Goal: Ask a question: Seek information or help from site administrators or community

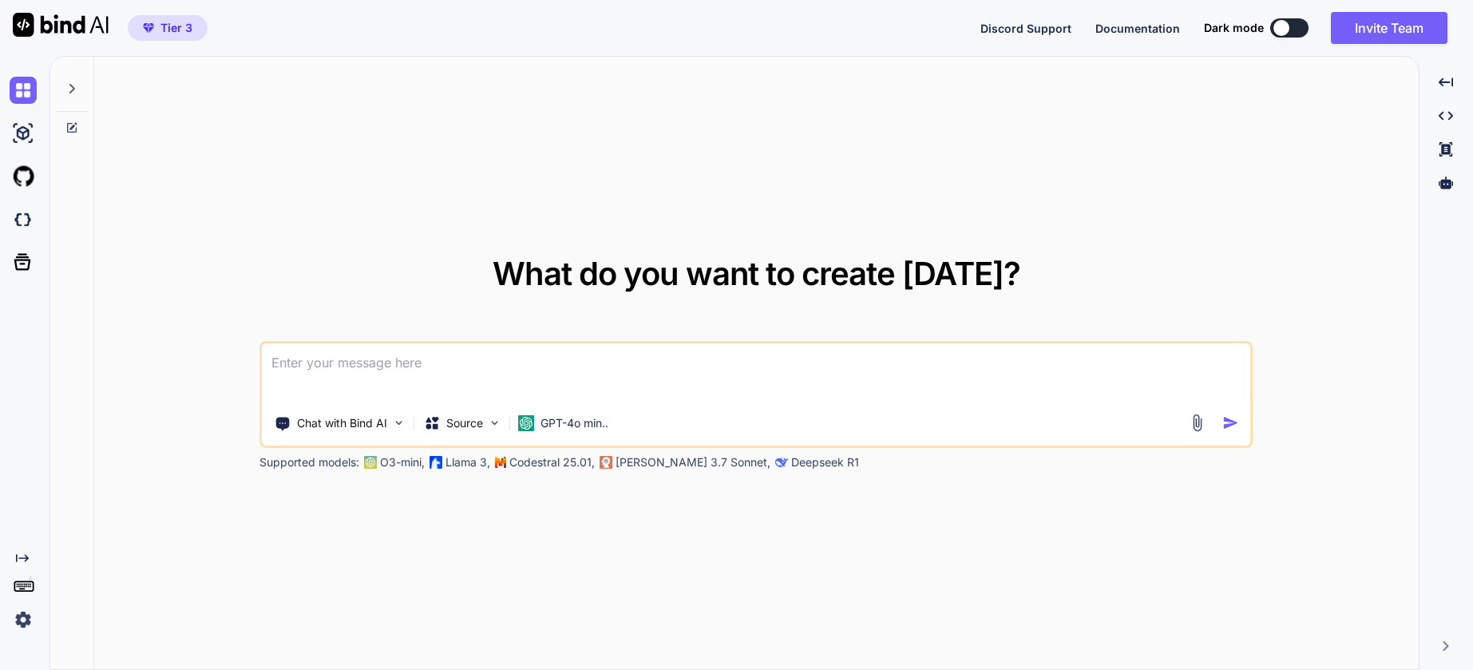
click at [77, 84] on icon at bounding box center [71, 88] width 13 height 13
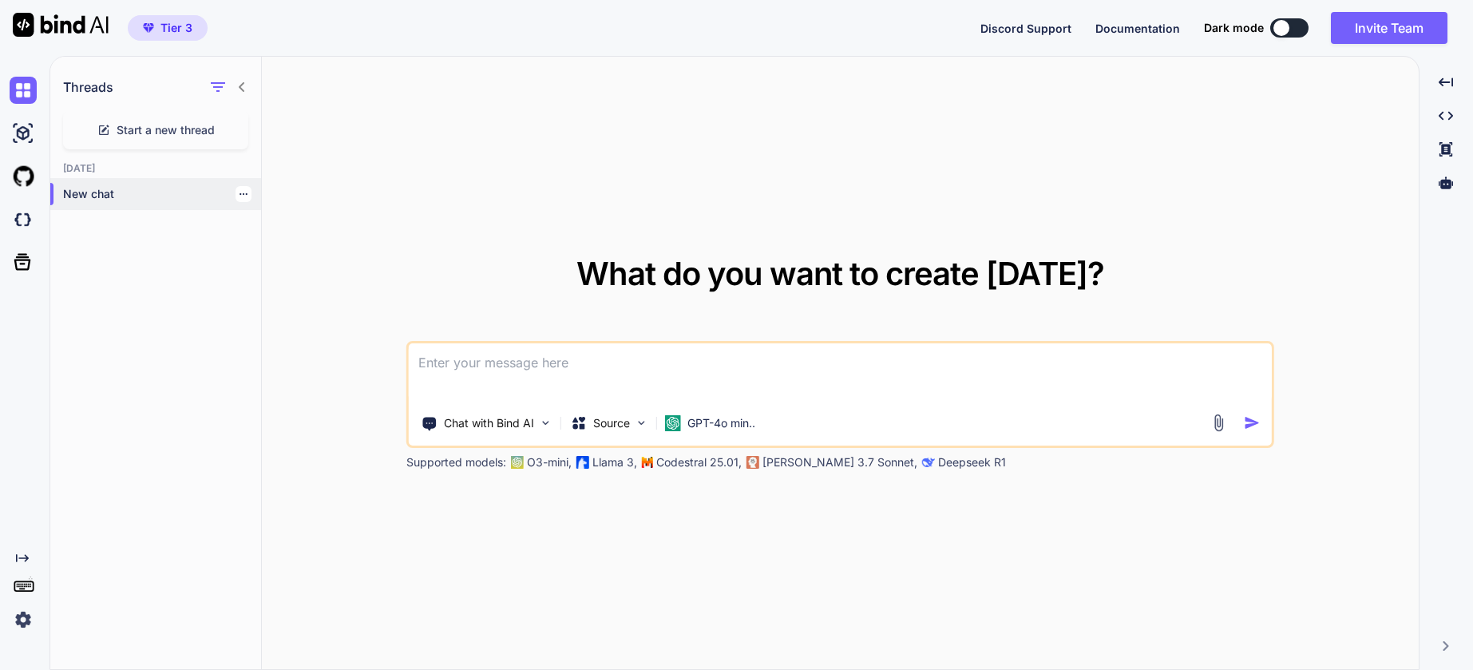
click at [97, 186] on p "New chat" at bounding box center [162, 194] width 198 height 16
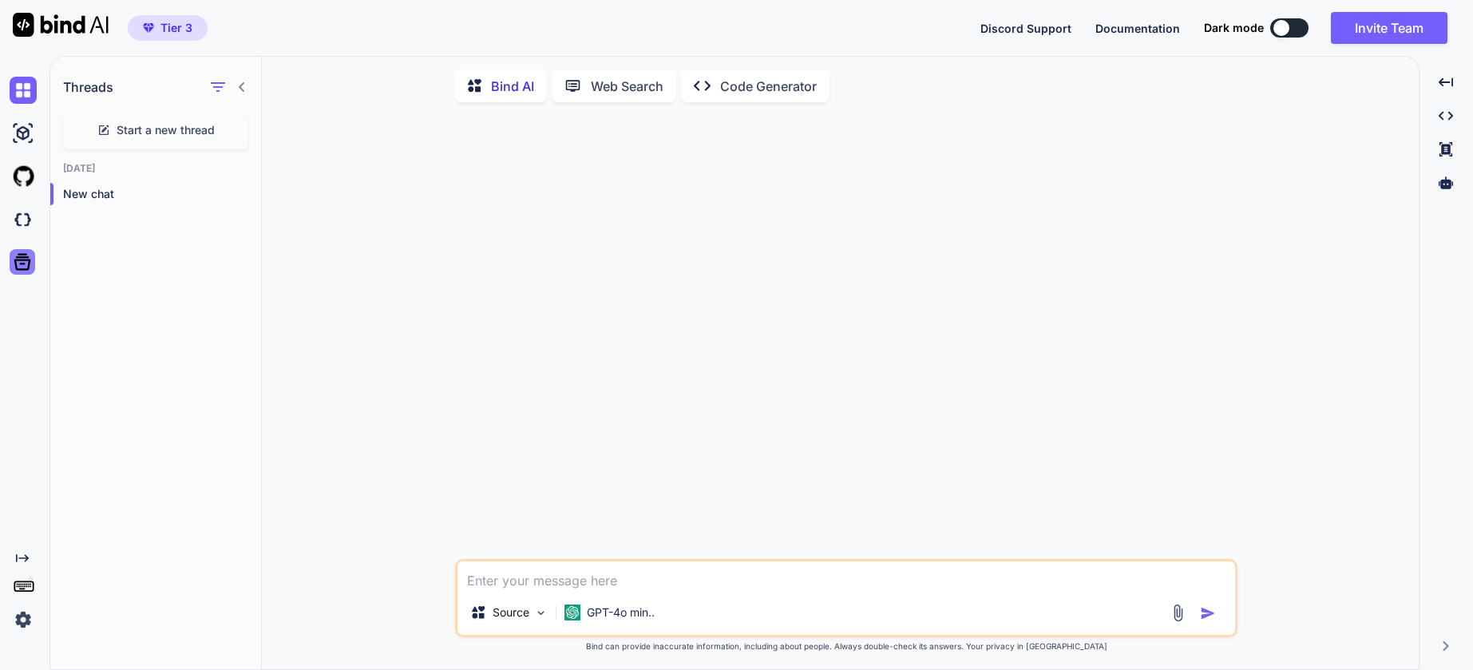
click at [16, 261] on icon at bounding box center [22, 262] width 22 height 22
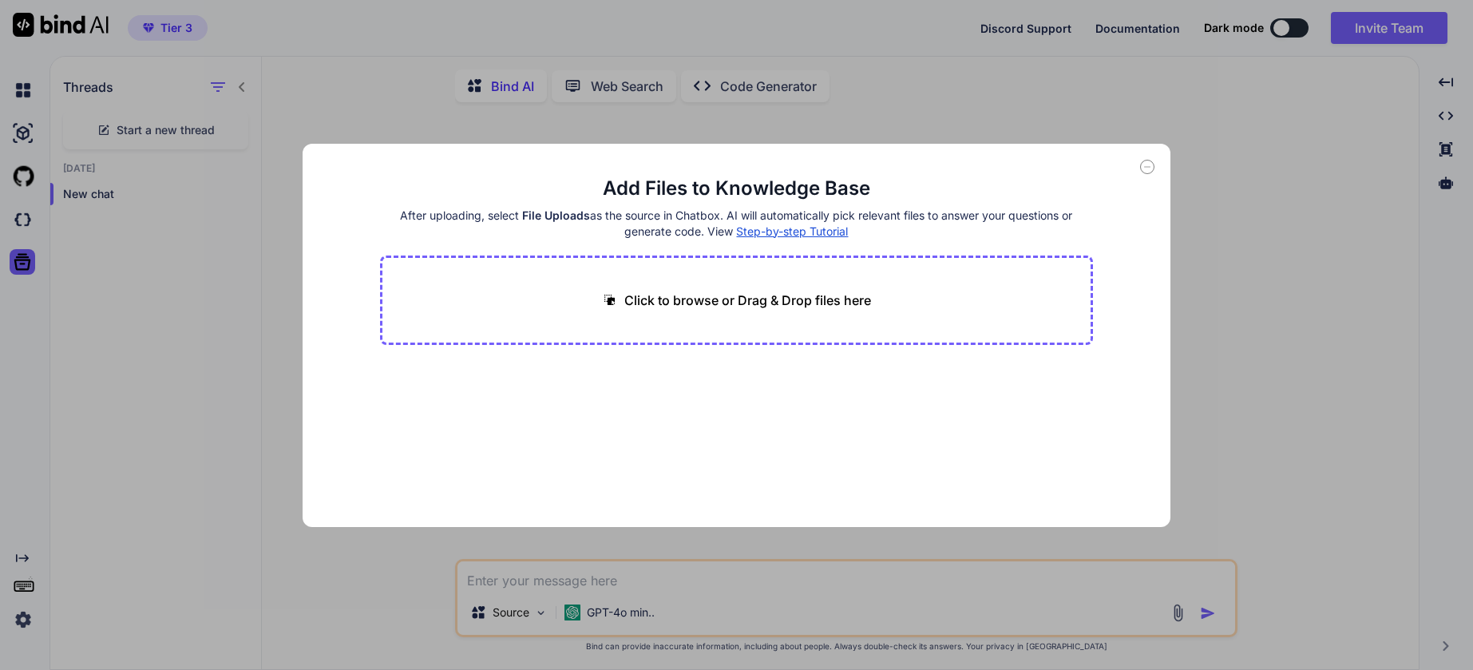
click at [26, 215] on div "Add Files to Knowledge Base After uploading, select File Uploads as the source …" at bounding box center [736, 335] width 1473 height 670
type textarea "x"
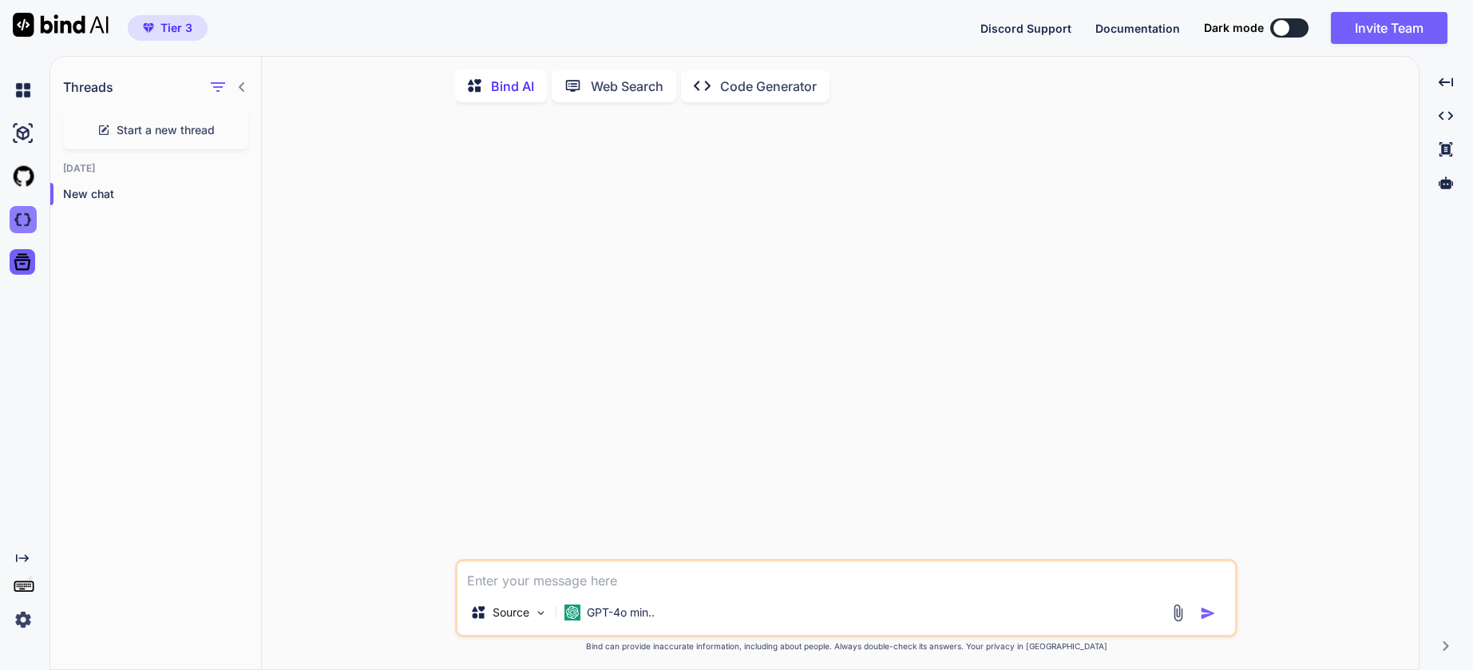
click at [26, 221] on img at bounding box center [23, 219] width 27 height 27
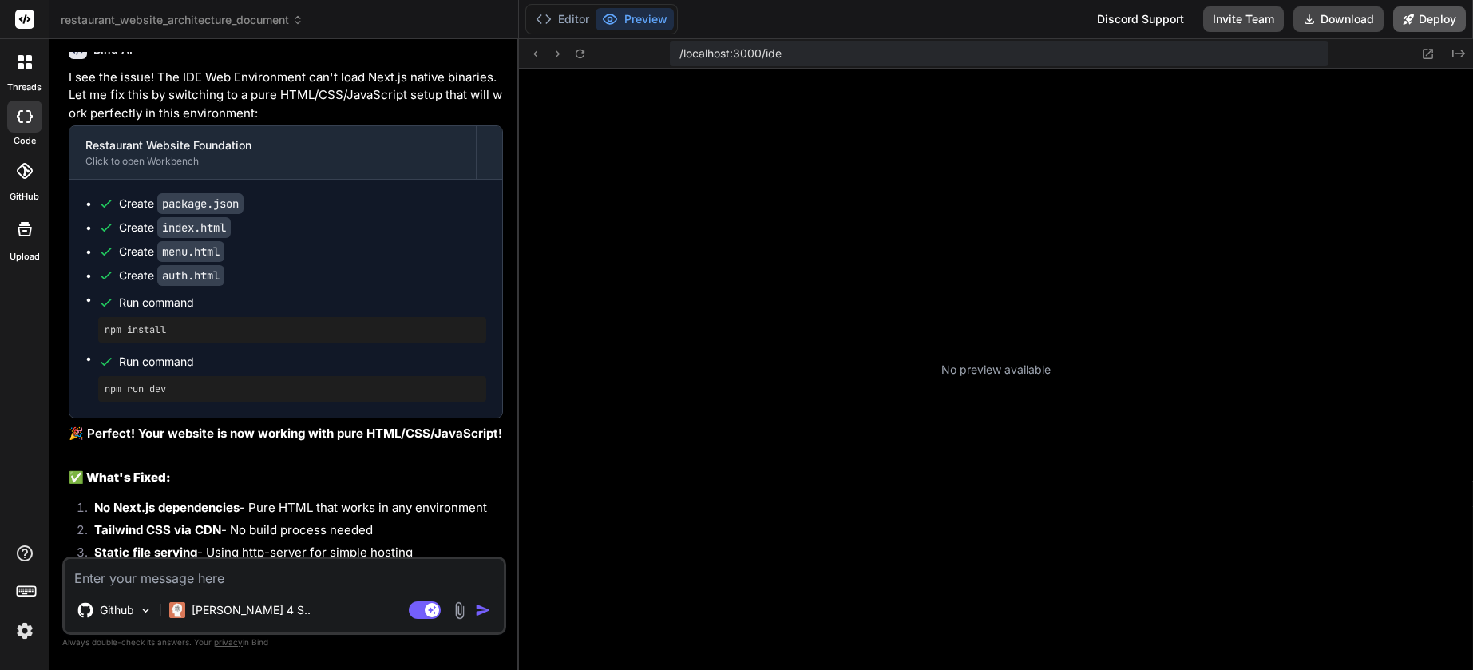
scroll to position [956, 0]
type textarea "x"
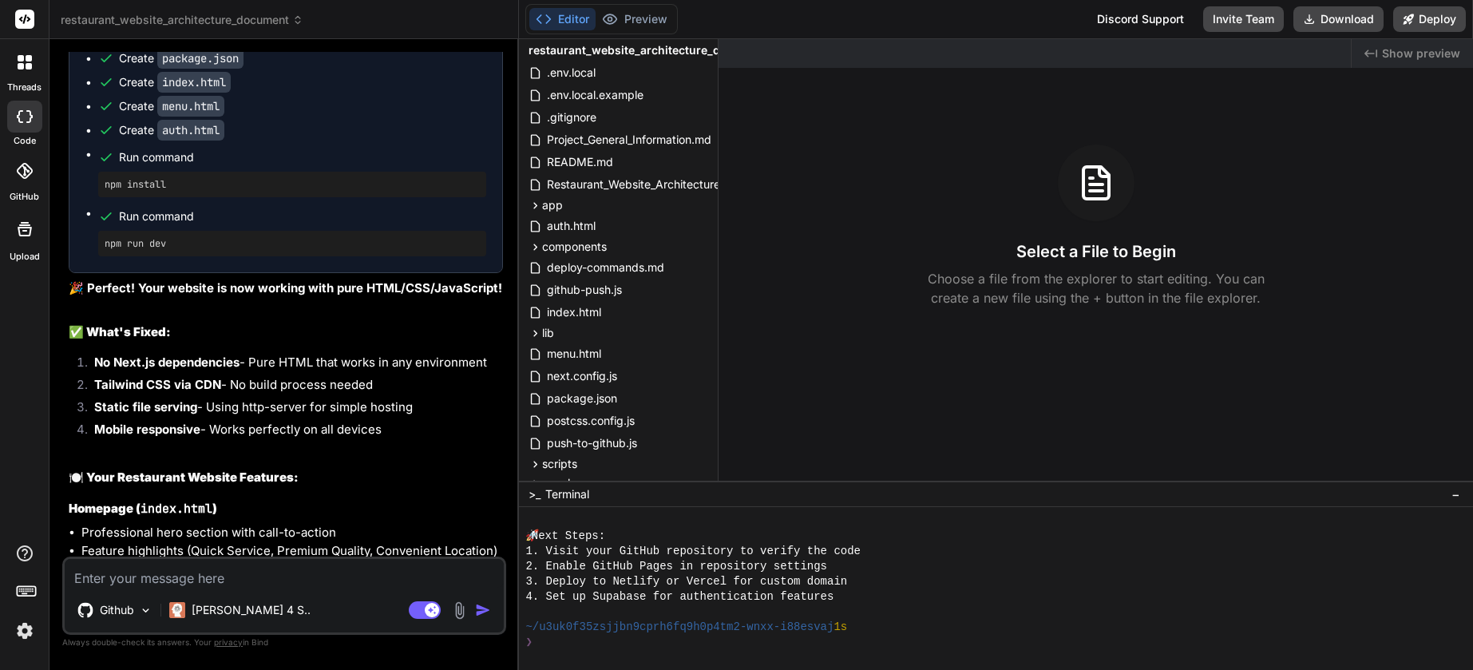
scroll to position [621, 0]
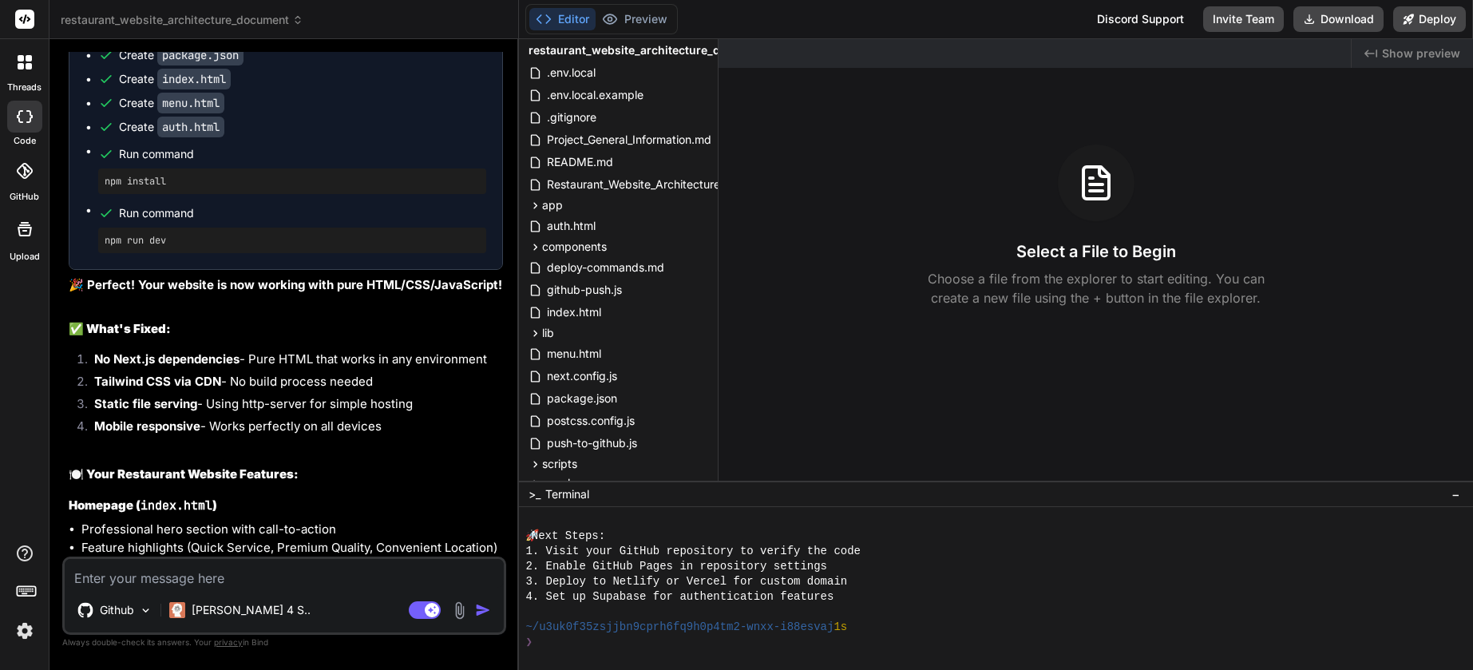
click at [270, 578] on textarea at bounding box center [284, 573] width 439 height 29
type textarea "c"
type textarea "x"
type textarea "ca"
type textarea "x"
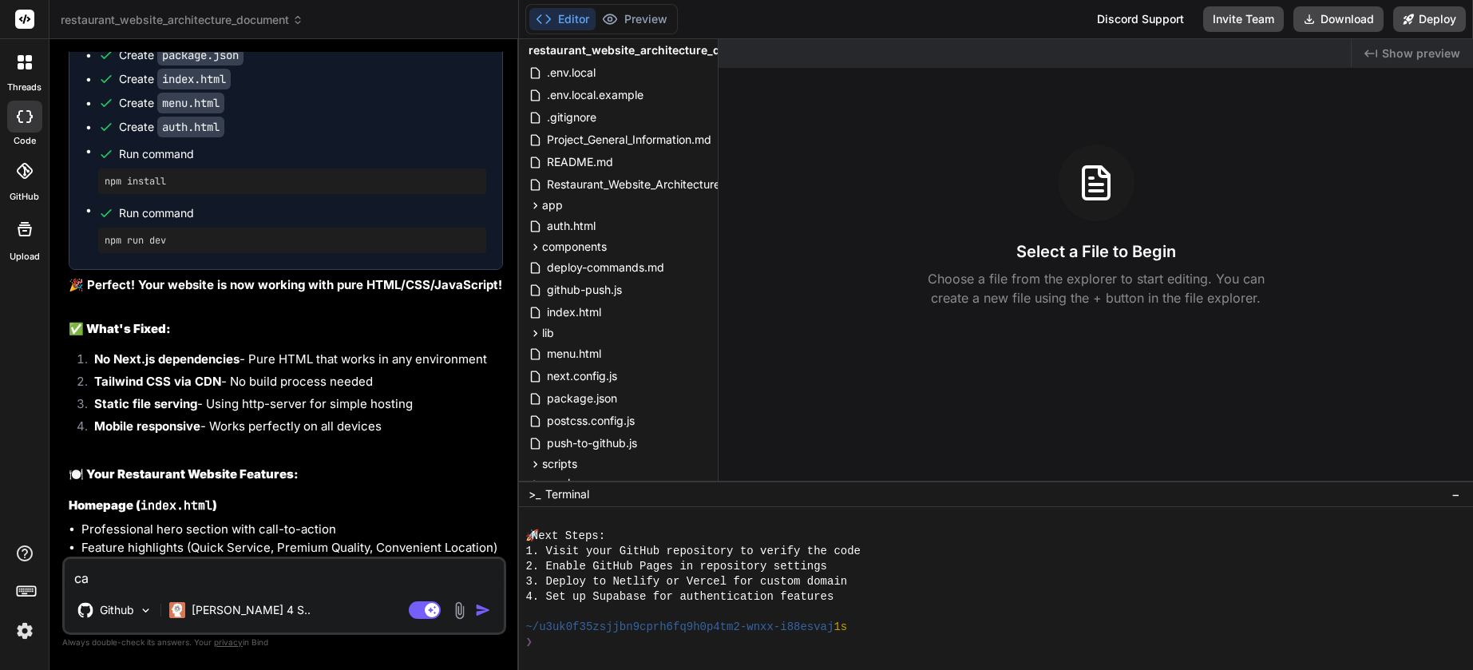
type textarea "can"
type textarea "x"
type textarea "can"
type textarea "x"
type textarea "can y"
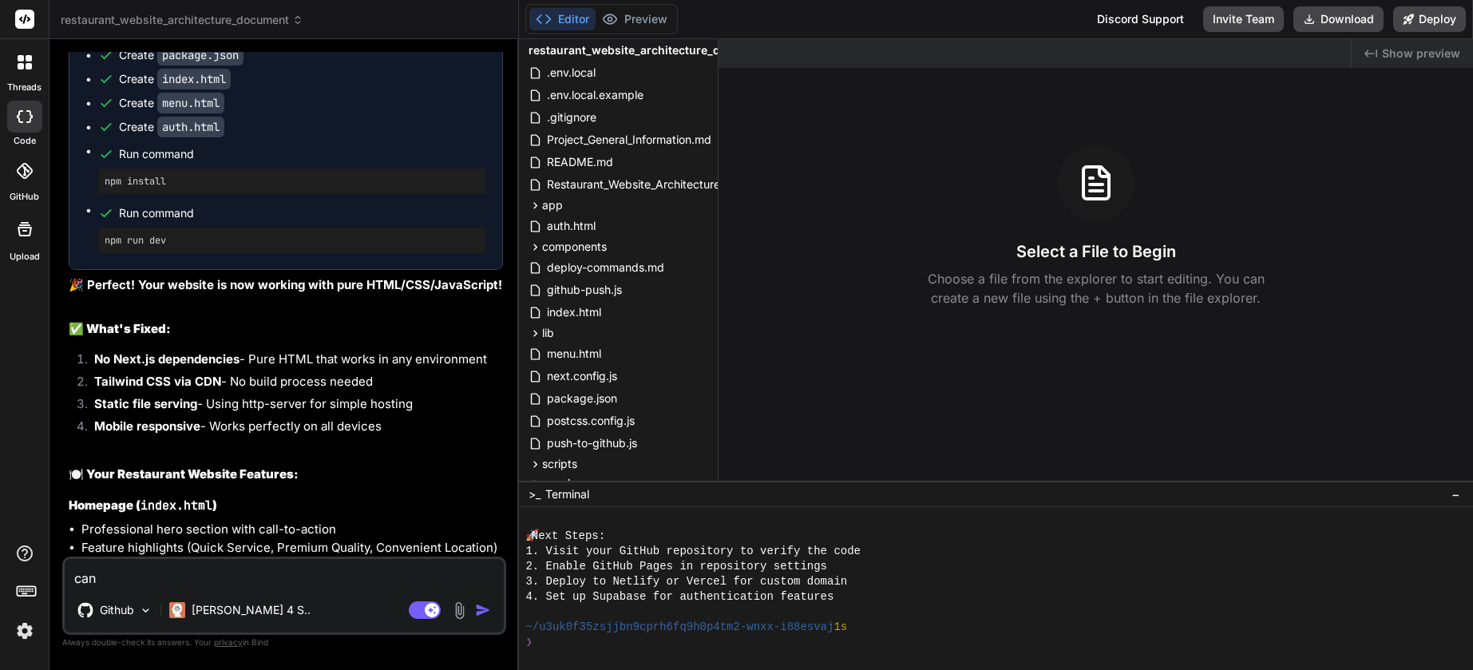
type textarea "x"
type textarea "can yo"
type textarea "x"
type textarea "can you"
type textarea "x"
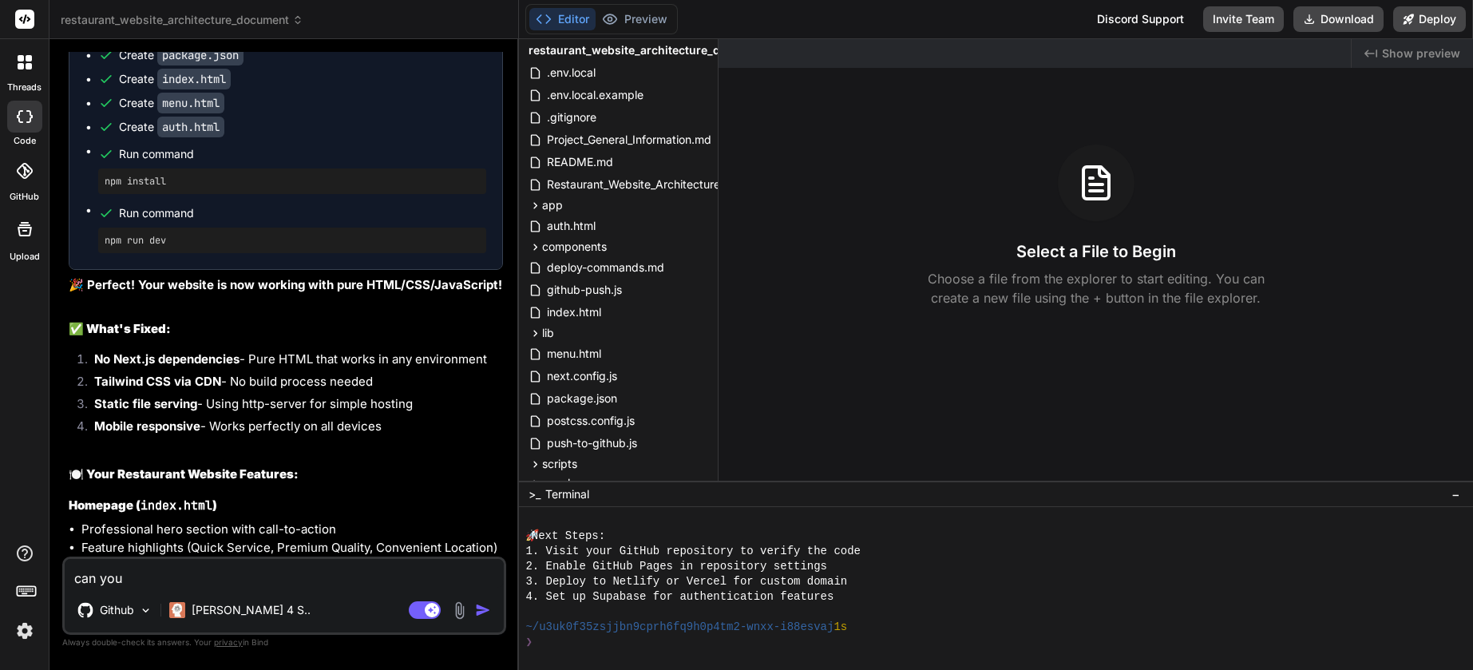
type textarea "can you"
type textarea "x"
type textarea "can you c"
type textarea "x"
type textarea "can you cr"
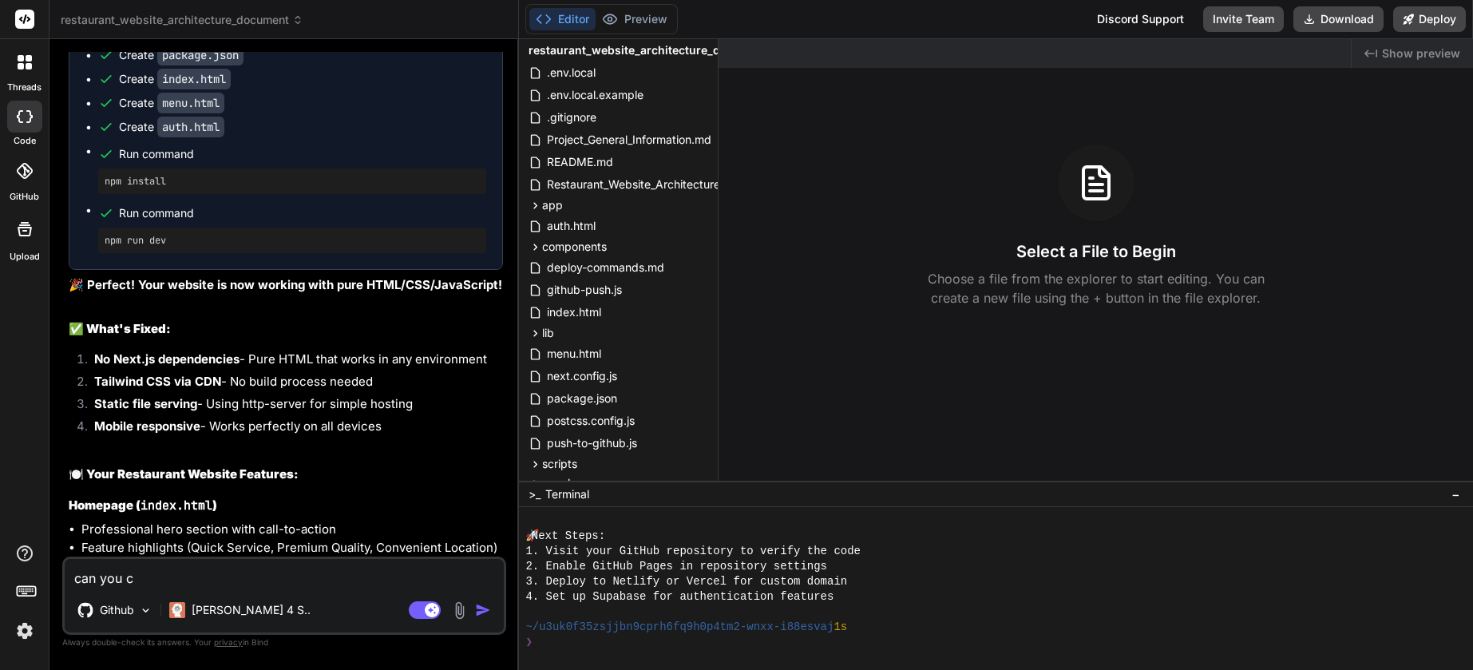
type textarea "x"
type textarea "can you cre"
type textarea "x"
type textarea "can you crea"
type textarea "x"
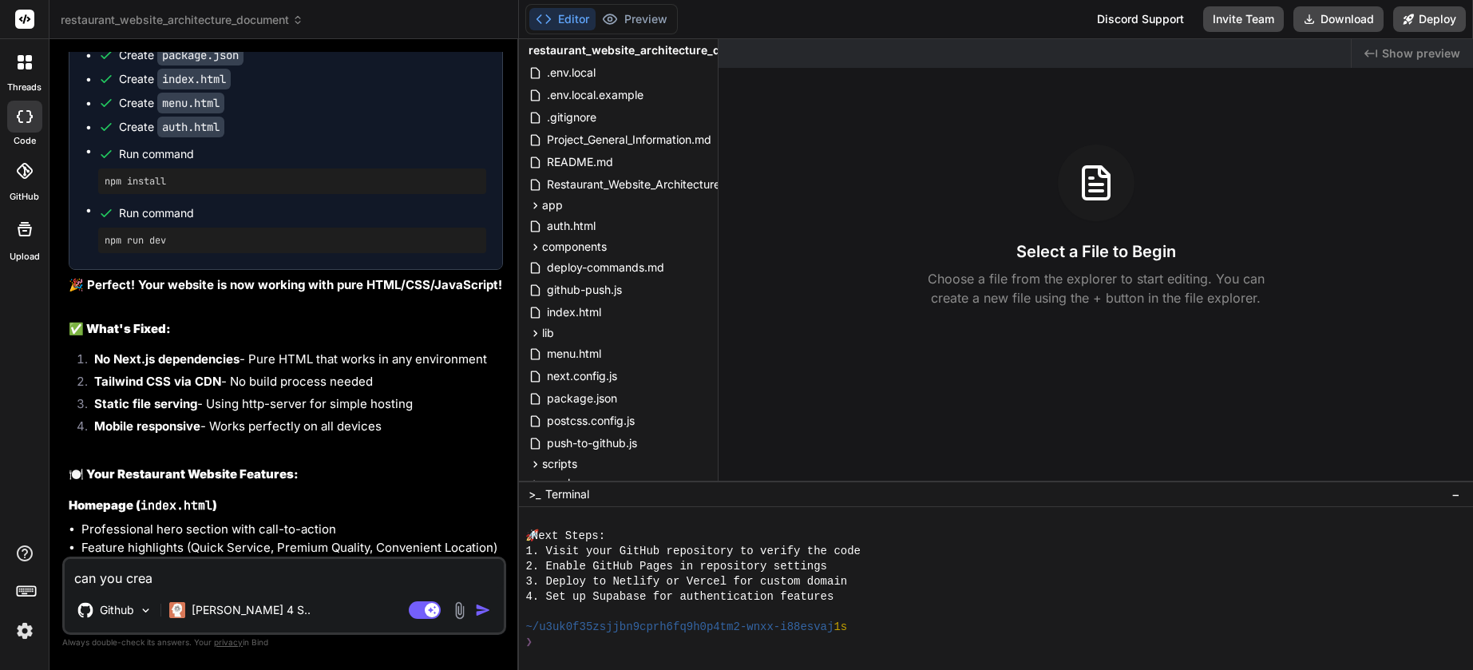
type textarea "can you creat"
type textarea "x"
type textarea "can you create"
type textarea "x"
type textarea "can you create"
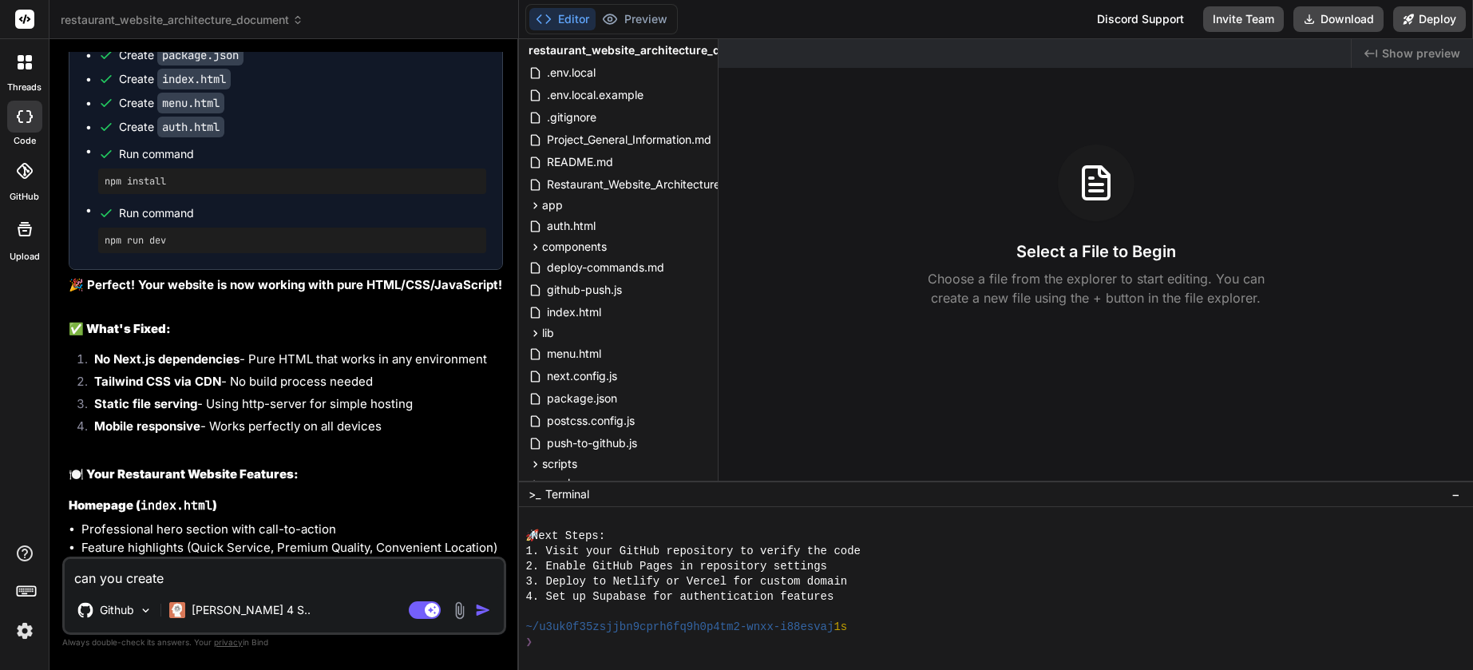
type textarea "x"
type textarea "can you create a"
type textarea "x"
type textarea "can you create an"
type textarea "x"
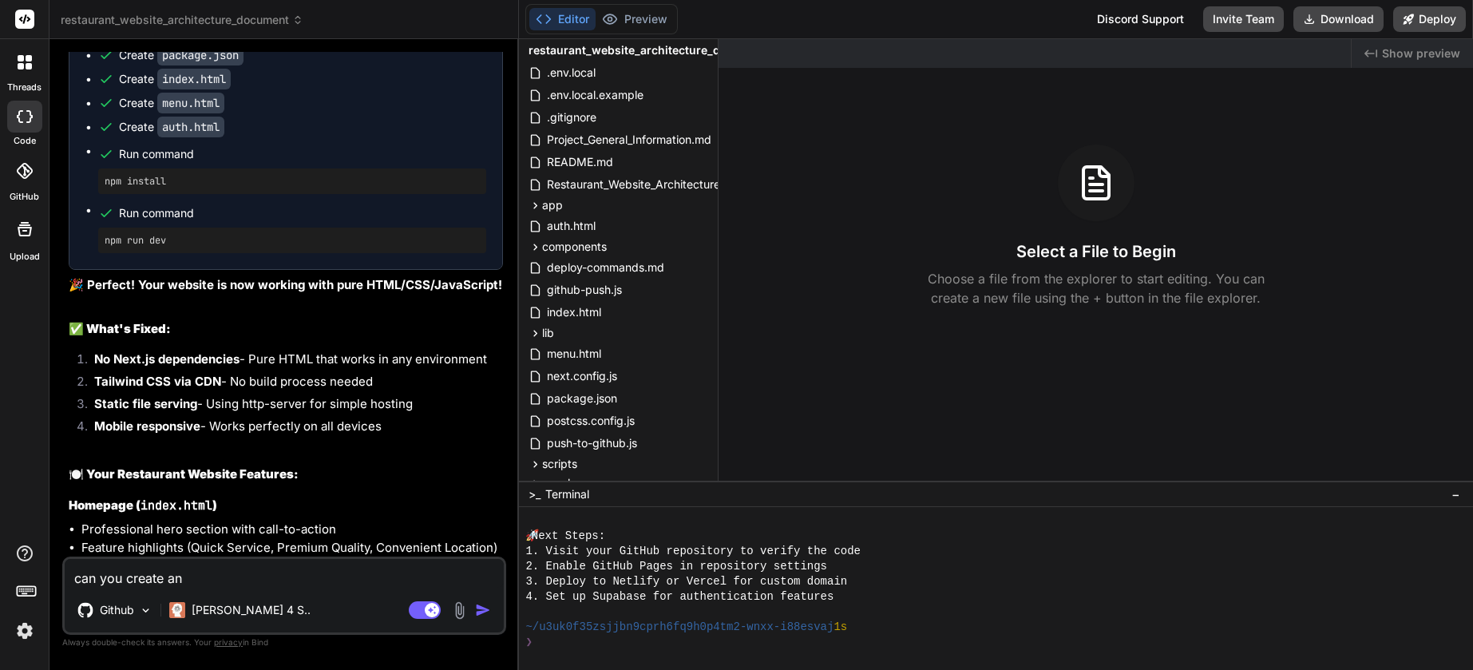
type textarea "can you create an"
type textarea "x"
type textarea "can you create an"
type textarea "x"
type textarea "can you create a"
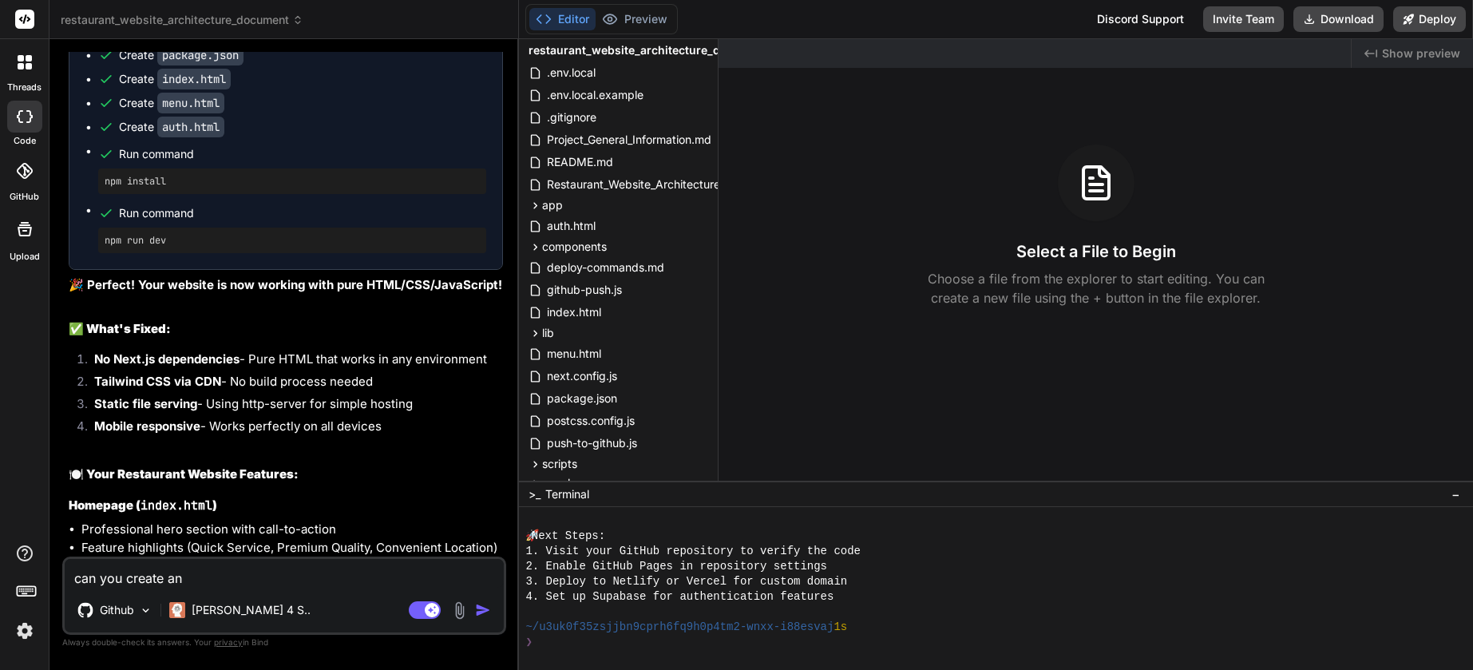
type textarea "x"
type textarea "can you create a"
type textarea "x"
type textarea "can you create a d"
type textarea "x"
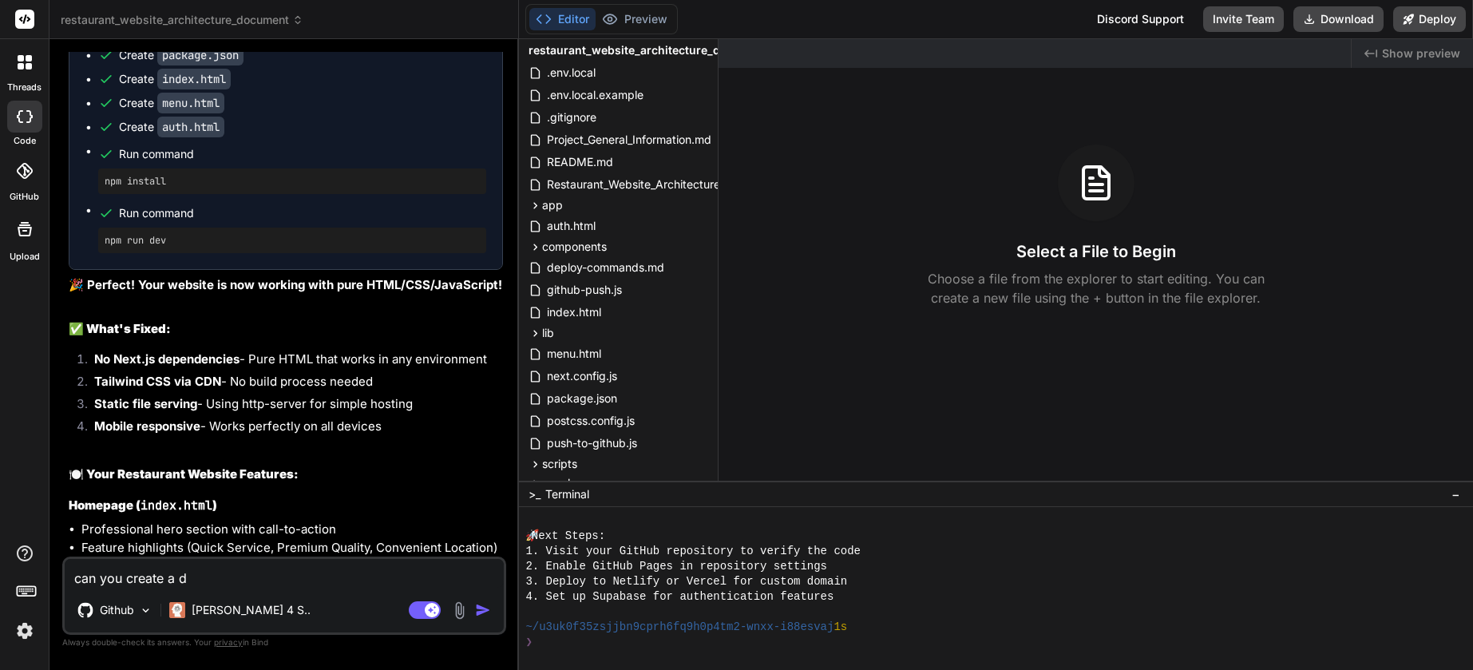
type textarea "can you create a do"
type textarea "x"
type textarea "can you create a doc"
type textarea "x"
type textarea "can you create a docu"
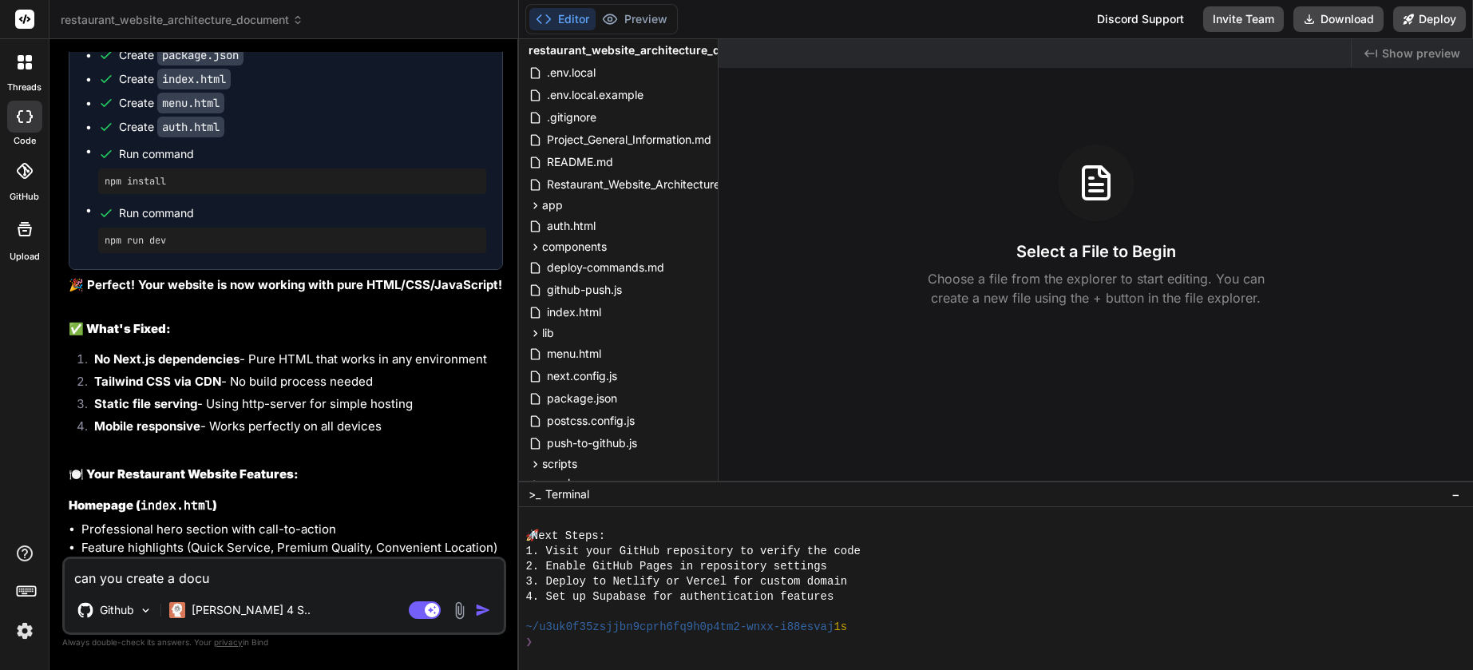
type textarea "x"
type textarea "can you create a docum"
type textarea "x"
type textarea "can you create a docume"
type textarea "x"
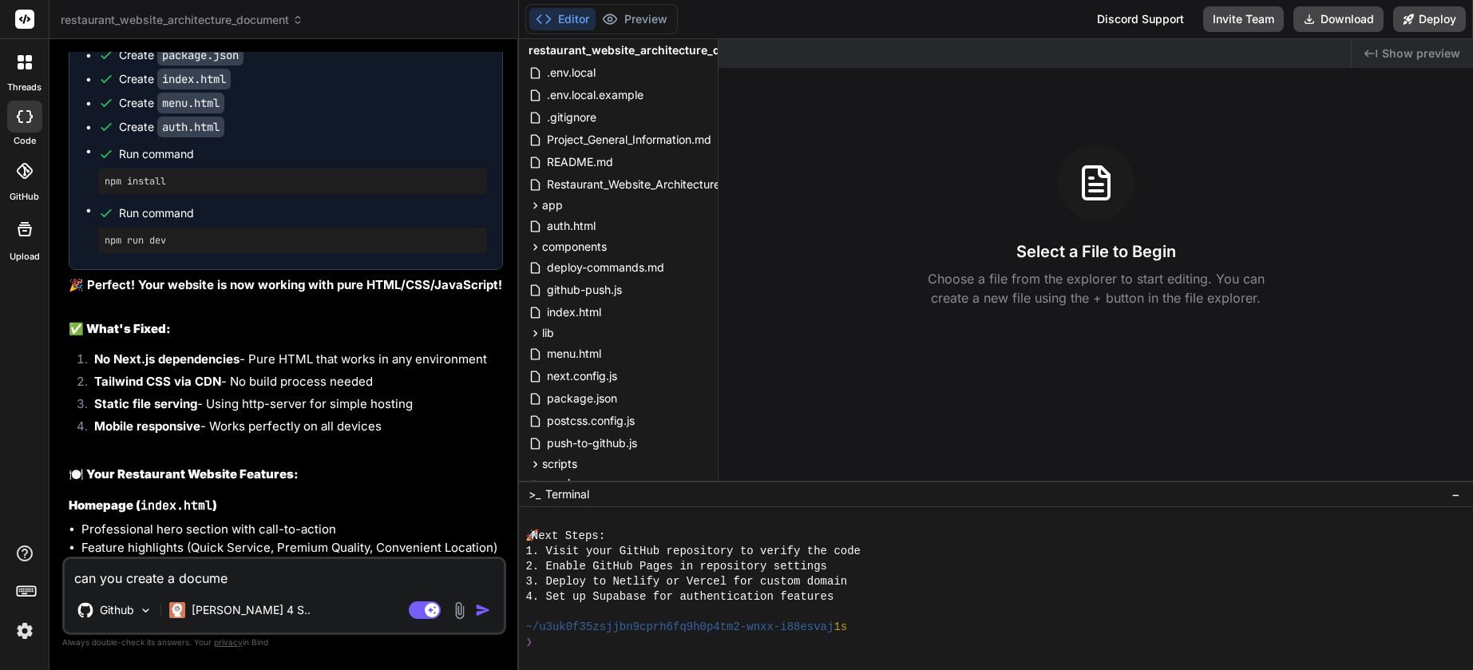
type textarea "can you create a documen"
type textarea "x"
type textarea "can you create a document"
type textarea "x"
type textarea "can you create a document"
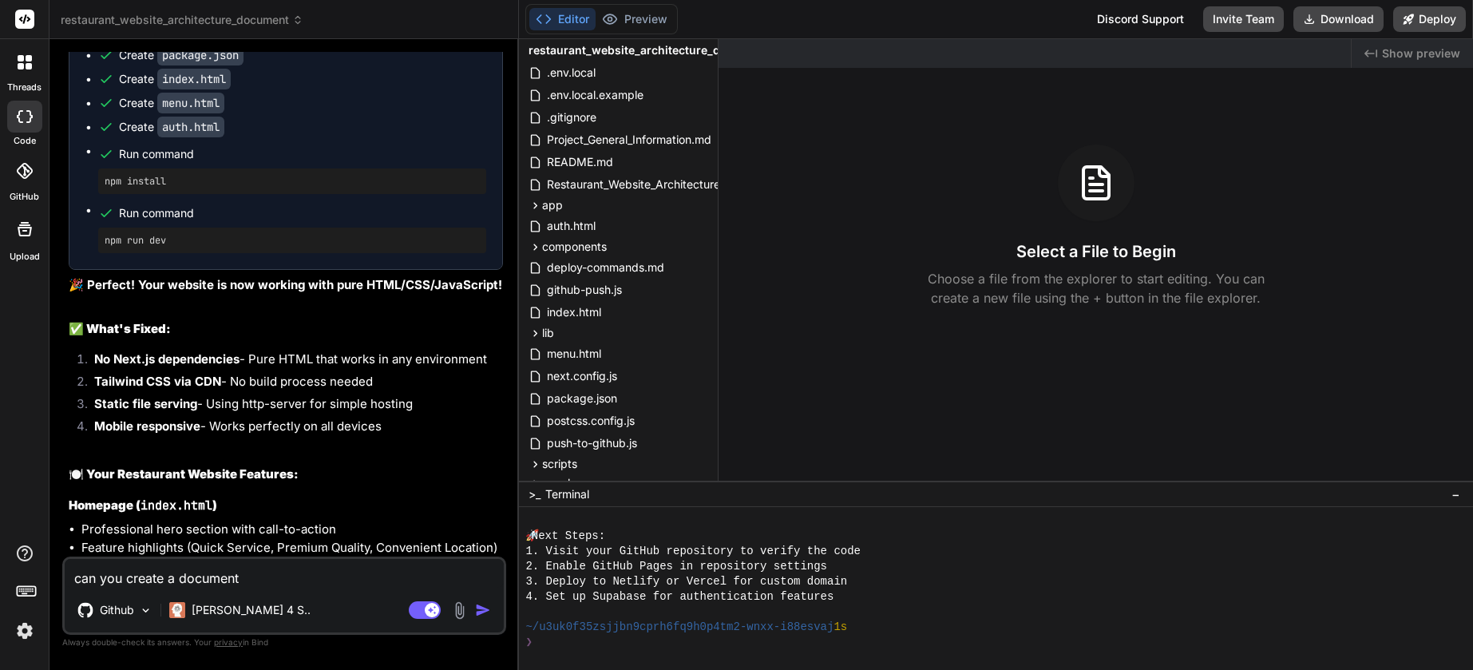
type textarea "x"
type textarea "can you create a document t"
type textarea "x"
type textarea "can you create a document th"
type textarea "x"
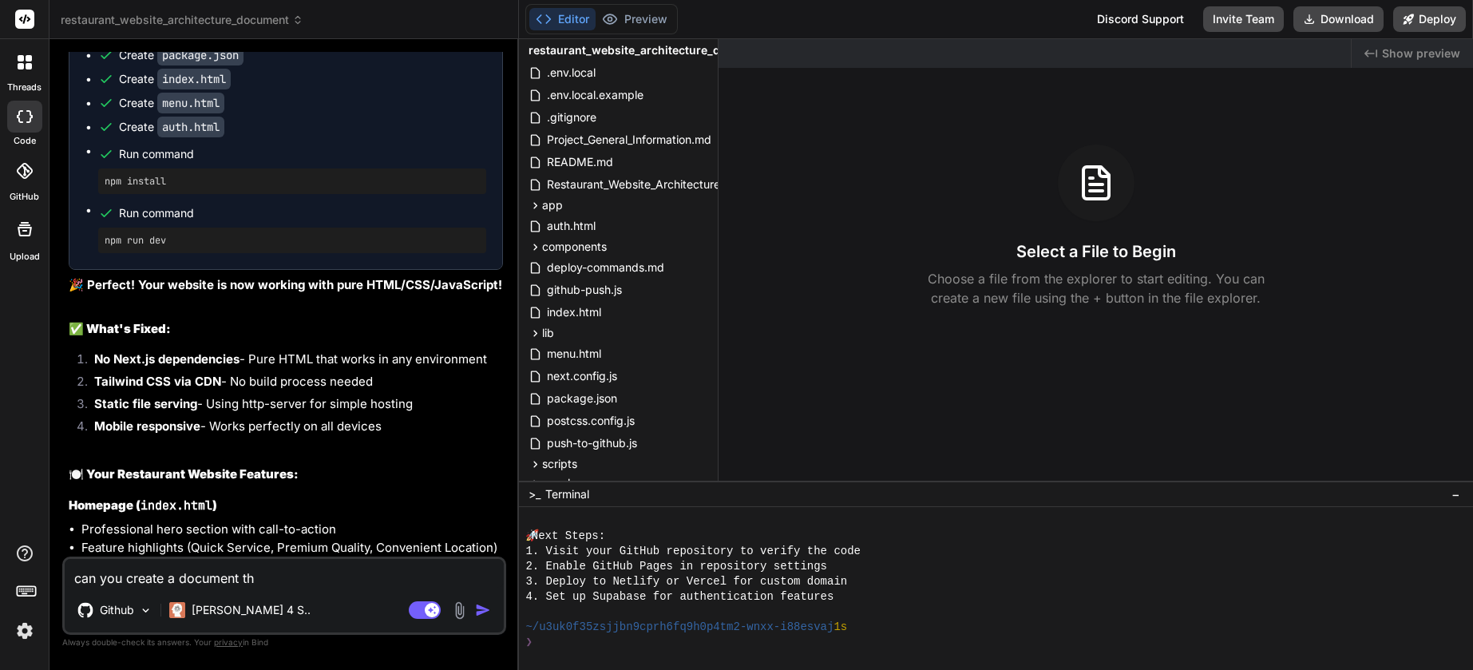
type textarea "can you create a document tha"
type textarea "x"
type textarea "can you create a document that"
type textarea "x"
type textarea "can you create a document that"
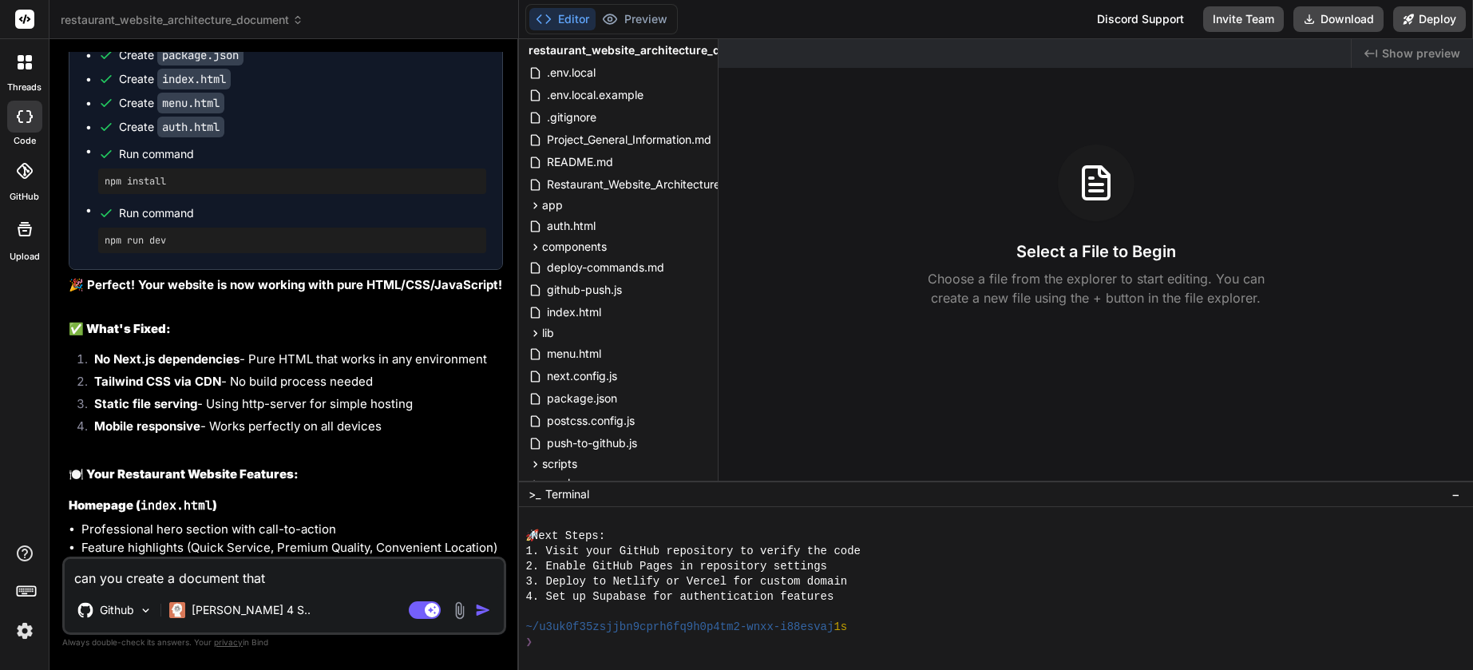
type textarea "x"
type textarea "can you create a document that f"
type textarea "x"
type textarea "can you create a document that fu"
type textarea "x"
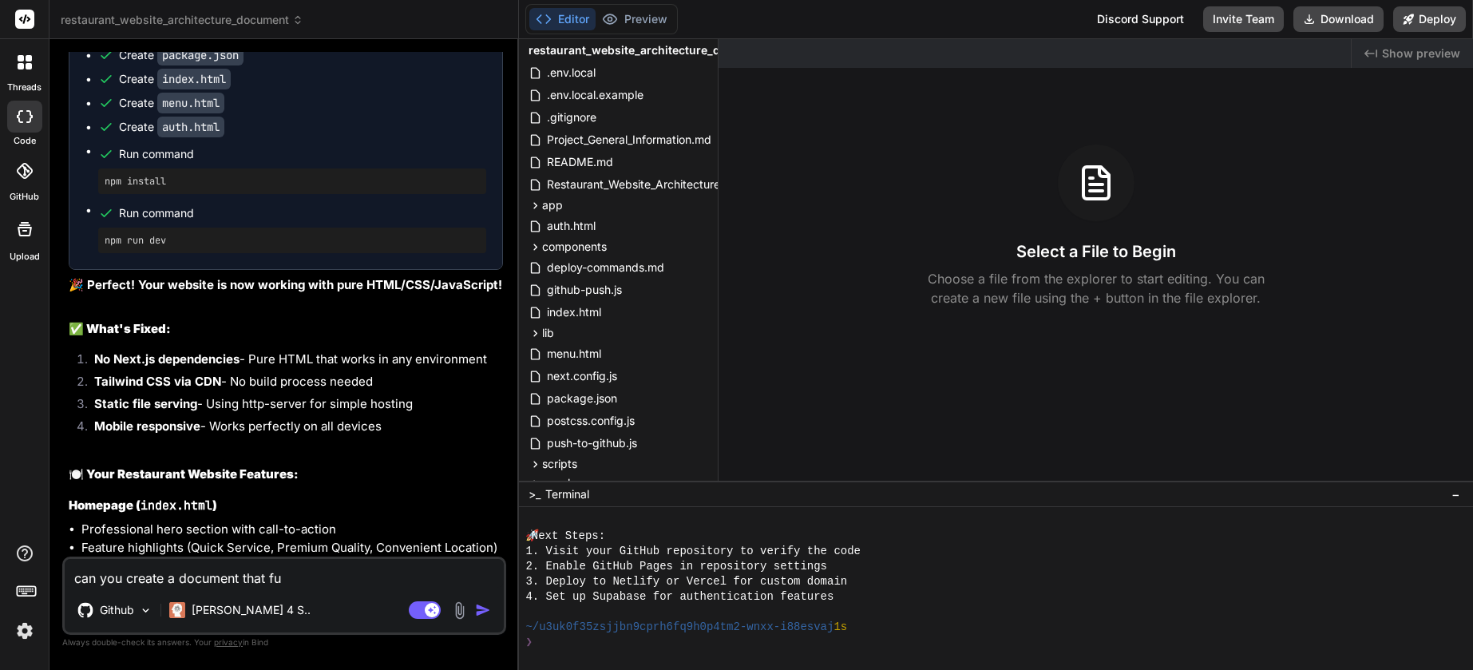
type textarea "can you create a document that ful"
type textarea "x"
type textarea "can you create a document that full"
type textarea "x"
type textarea "can you create a document that fully"
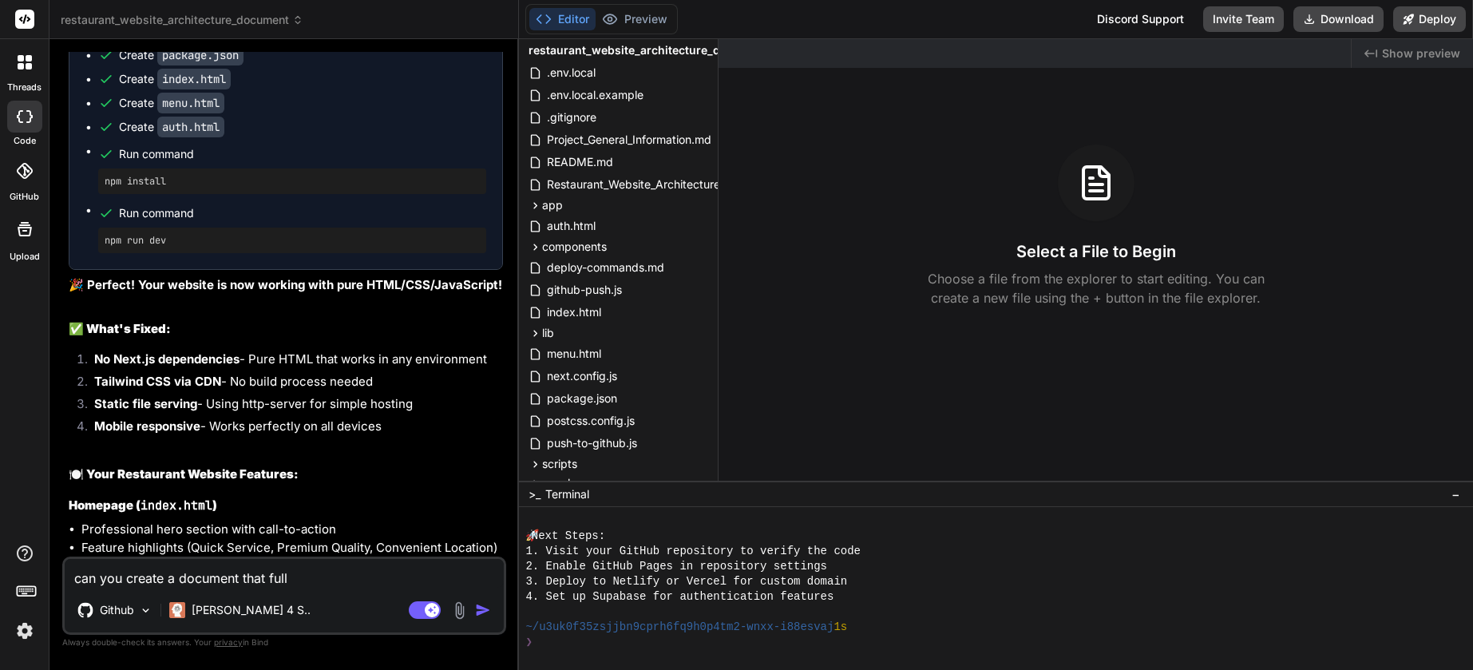
type textarea "x"
type textarea "can you create a document that fully"
type textarea "x"
type textarea "can you create a document that fully d"
type textarea "x"
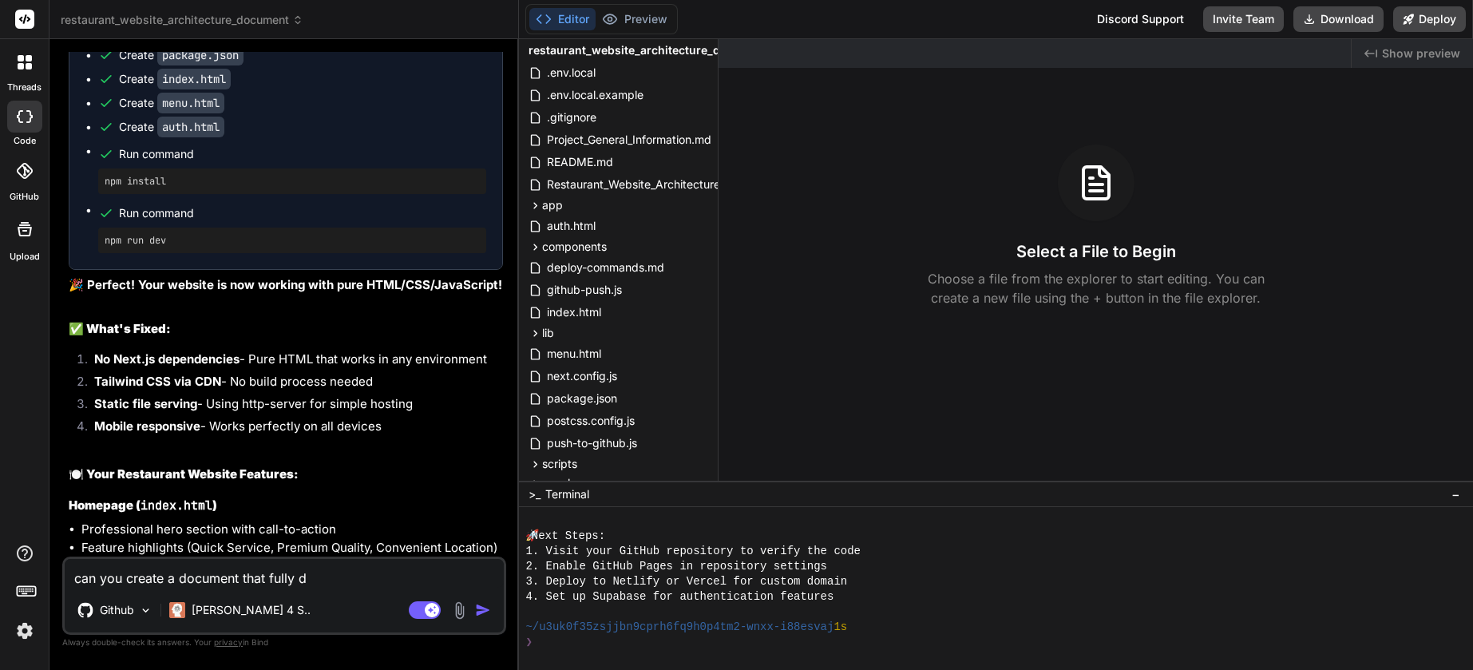
type textarea "can you create a document that fully de"
type textarea "x"
type textarea "can you create a document that fully des"
type textarea "x"
type textarea "can you create a document that fully desc"
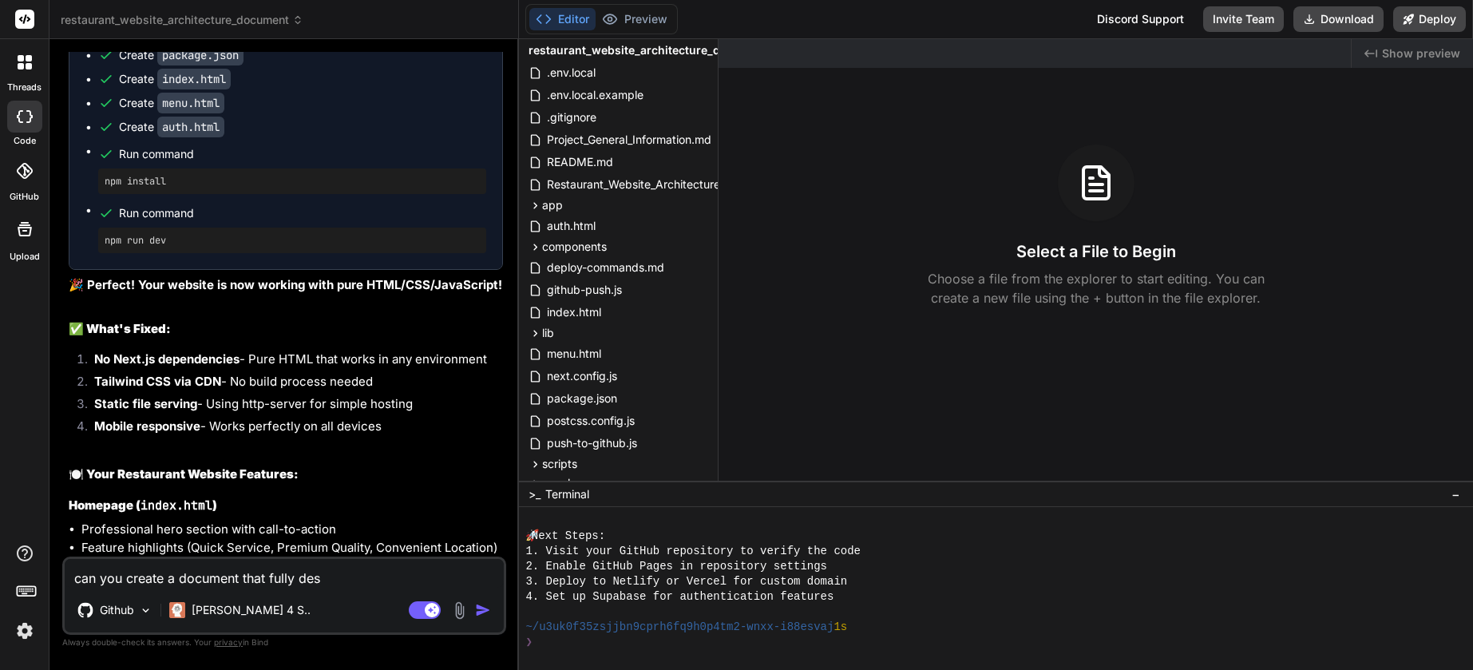
type textarea "x"
type textarea "can you create a document that fully descr"
type textarea "x"
type textarea "can you create a document that fully descri"
type textarea "x"
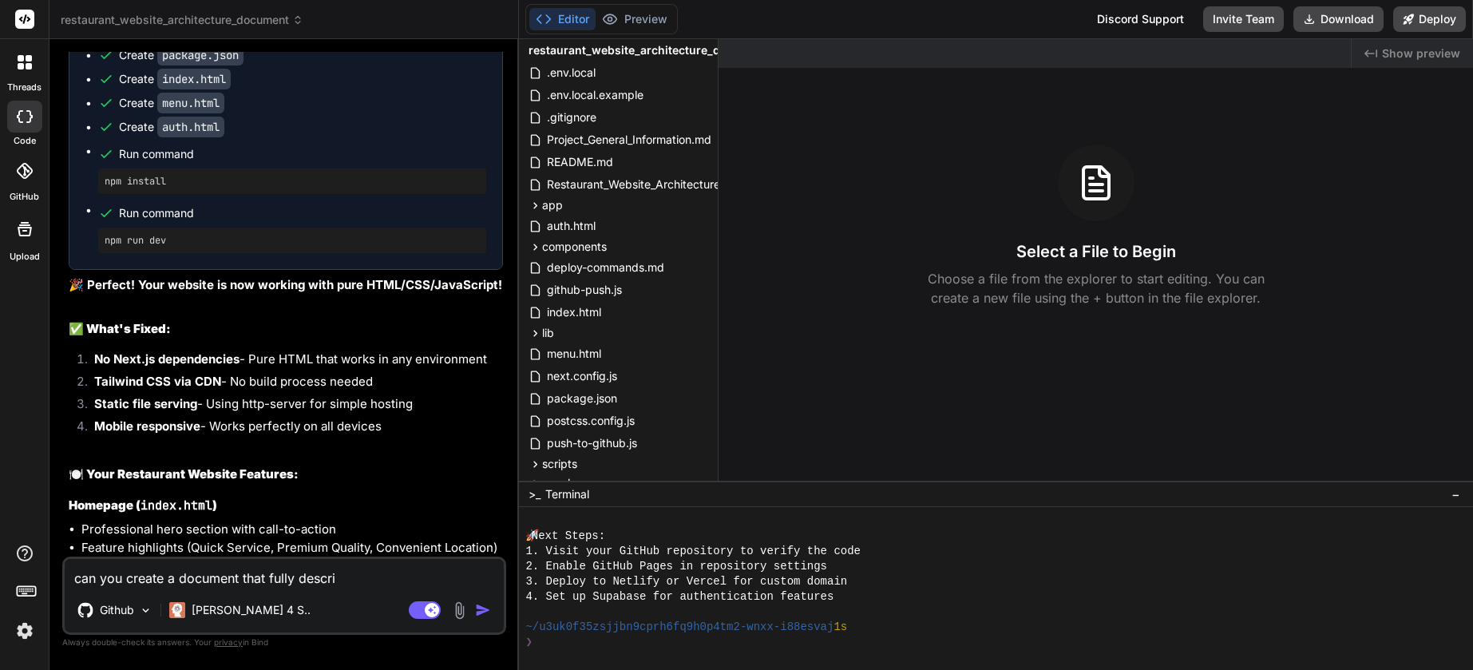
type textarea "can you create a document that fully describ"
type textarea "x"
type textarea "can you create a document that fully describe"
type textarea "x"
type textarea "can you create a document that fully describes"
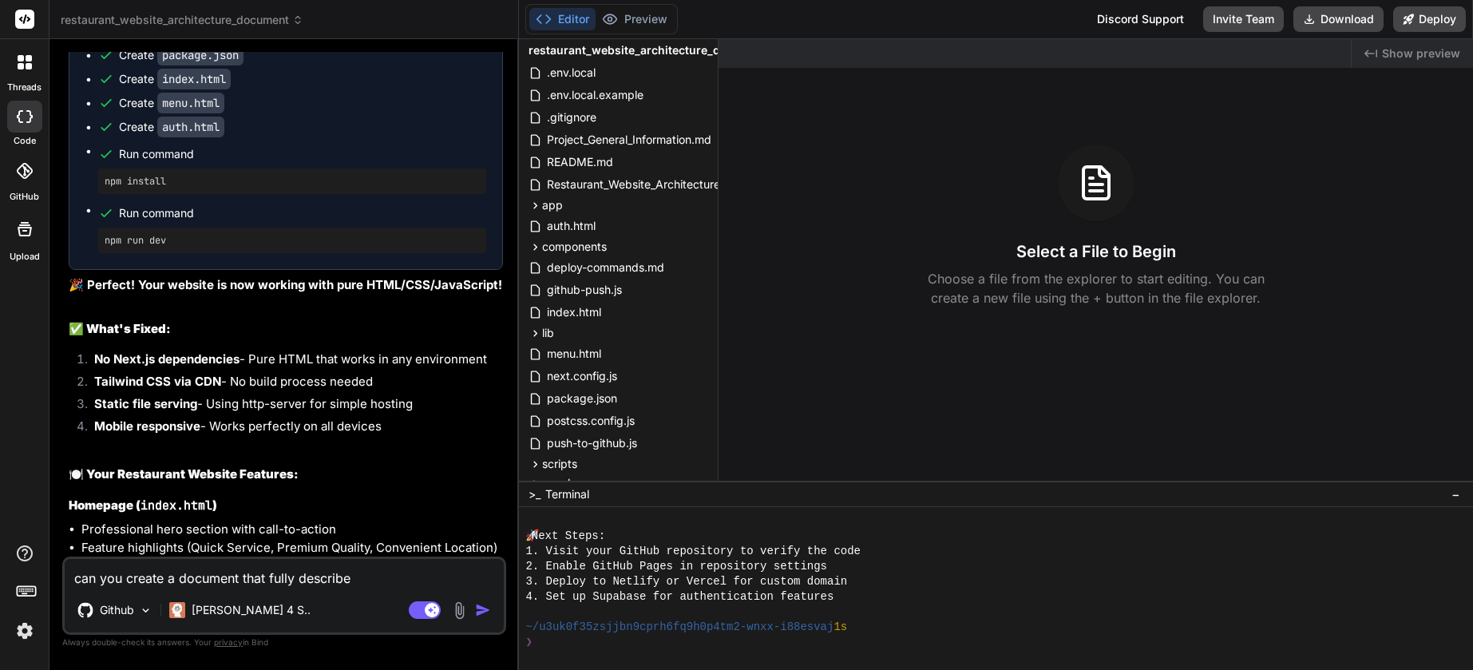
type textarea "x"
type textarea "can you create a document that fully describes"
type textarea "x"
type textarea "can you create a document that fully describes o"
type textarea "x"
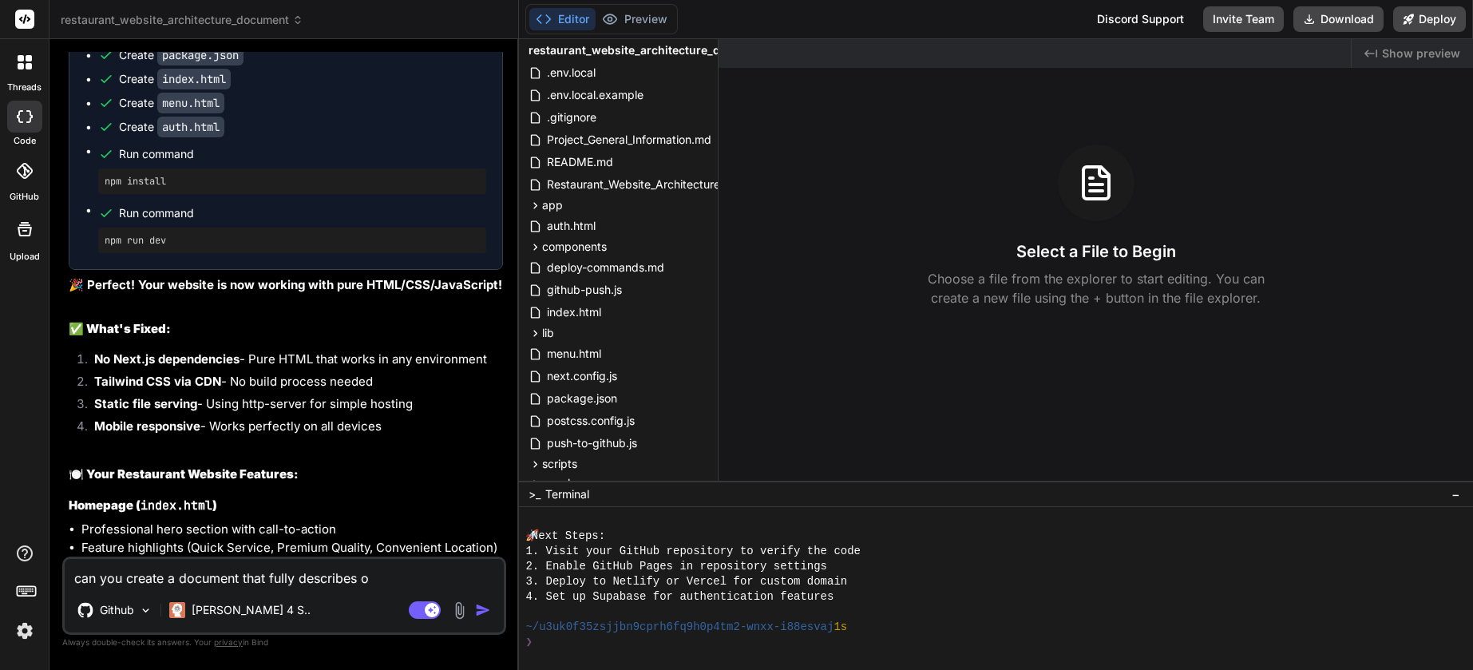
type textarea "can you create a document that fully describes ou"
type textarea "x"
type textarea "can you create a document that fully describes our"
type textarea "x"
type textarea "can you create a document that fully describes our"
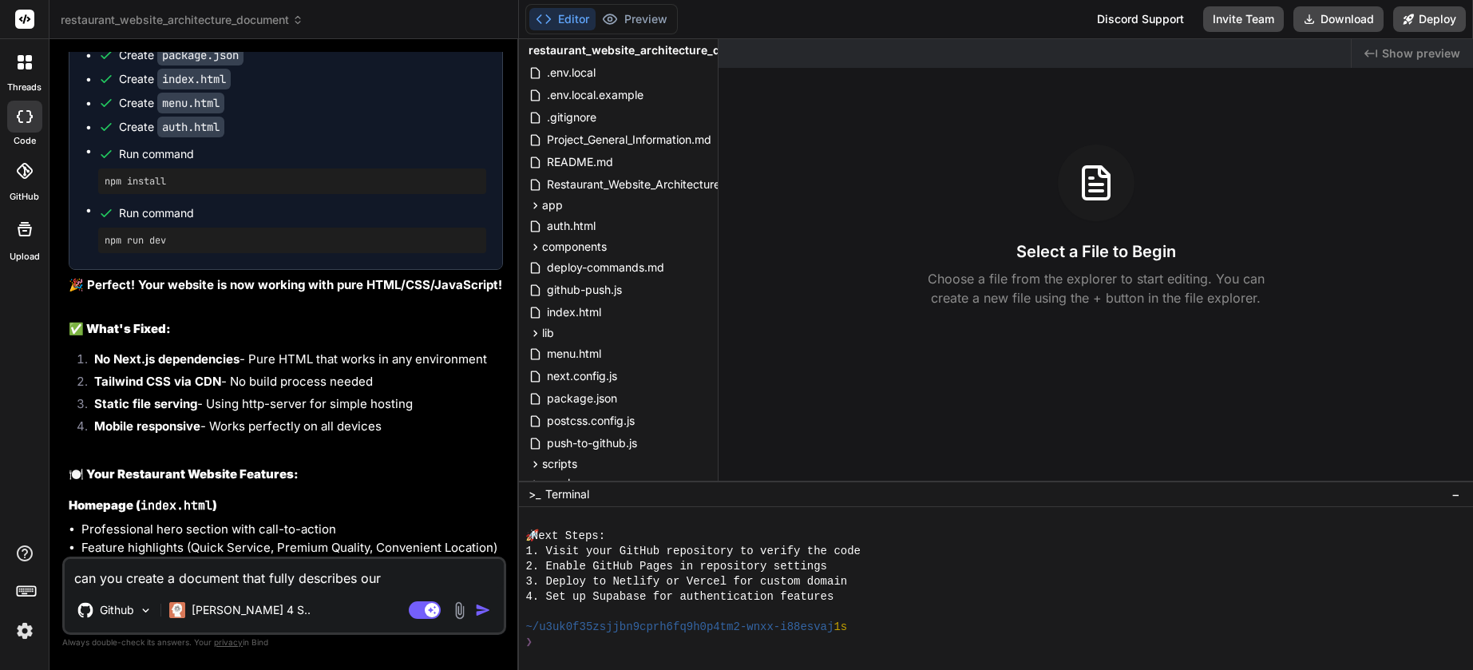
type textarea "x"
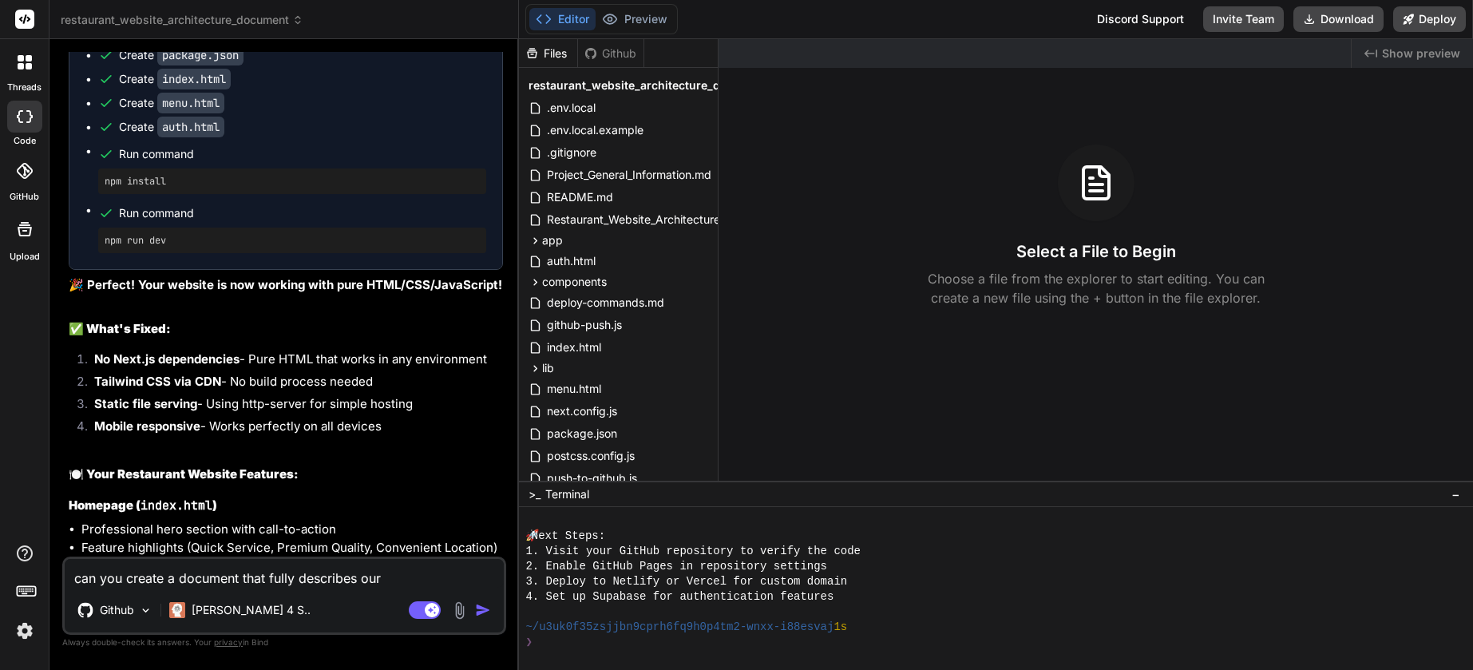
type textarea "can you create a document that fully describes our w"
type textarea "x"
type textarea "can you create a document that fully describes our we"
type textarea "x"
type textarea "can you create a document that fully describes our web"
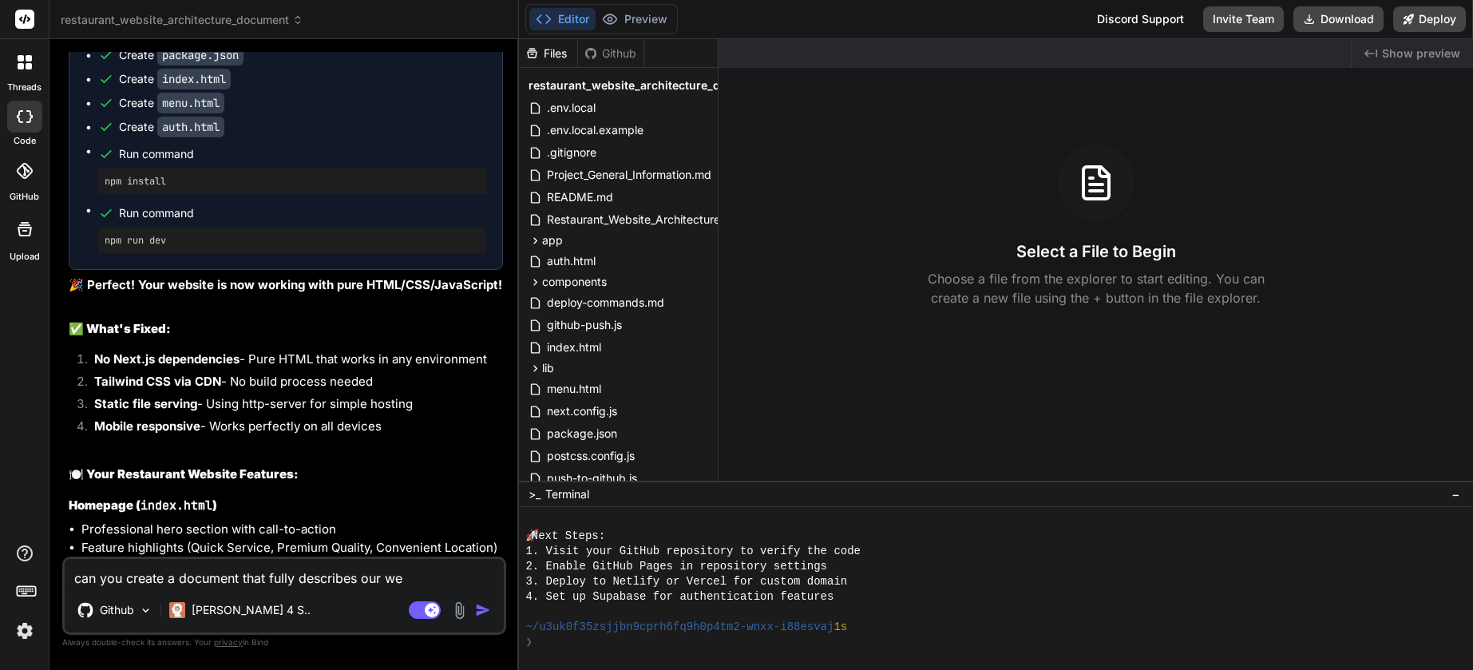
type textarea "x"
type textarea "can you create a document that fully describes our webs"
type textarea "x"
type textarea "can you create a document that fully describes our websi"
type textarea "x"
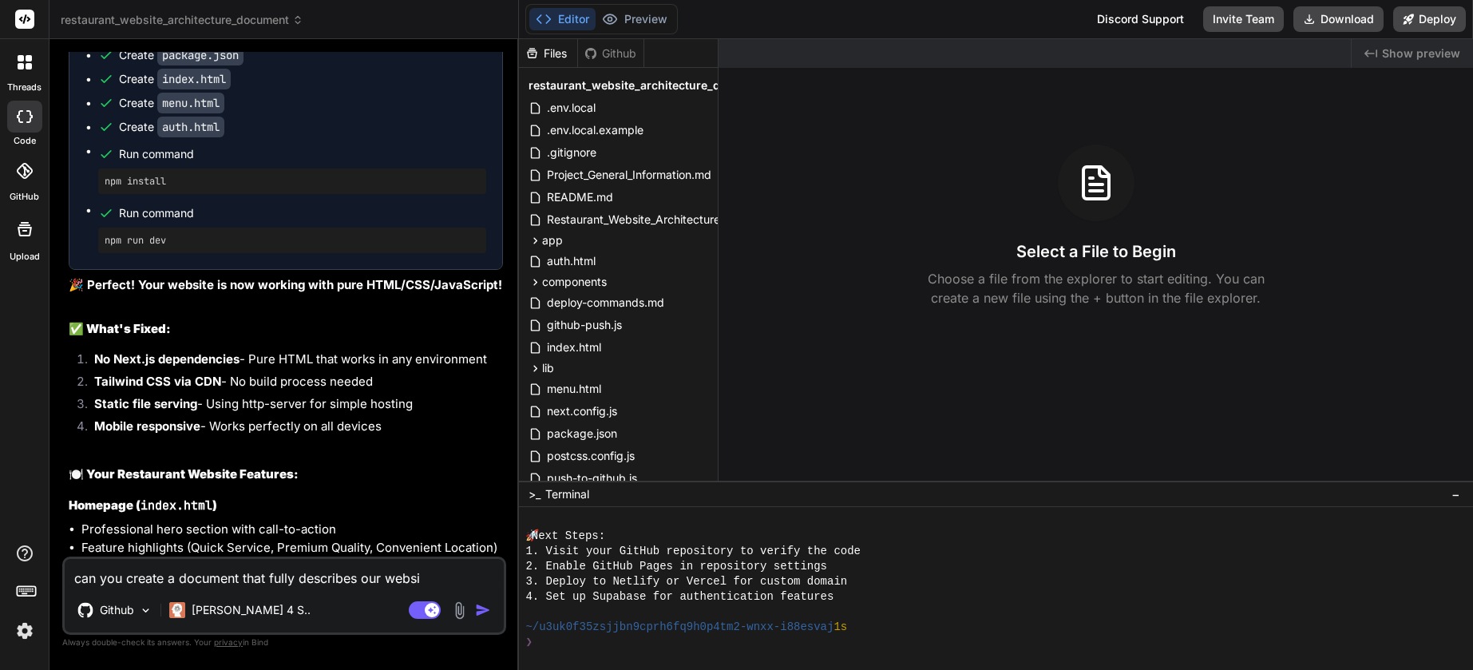
type textarea "can you create a document that fully describes our websit"
type textarea "x"
type textarea "can you create a document that fully describes our website"
type textarea "x"
type textarea "can you create a document that fully describes our website"
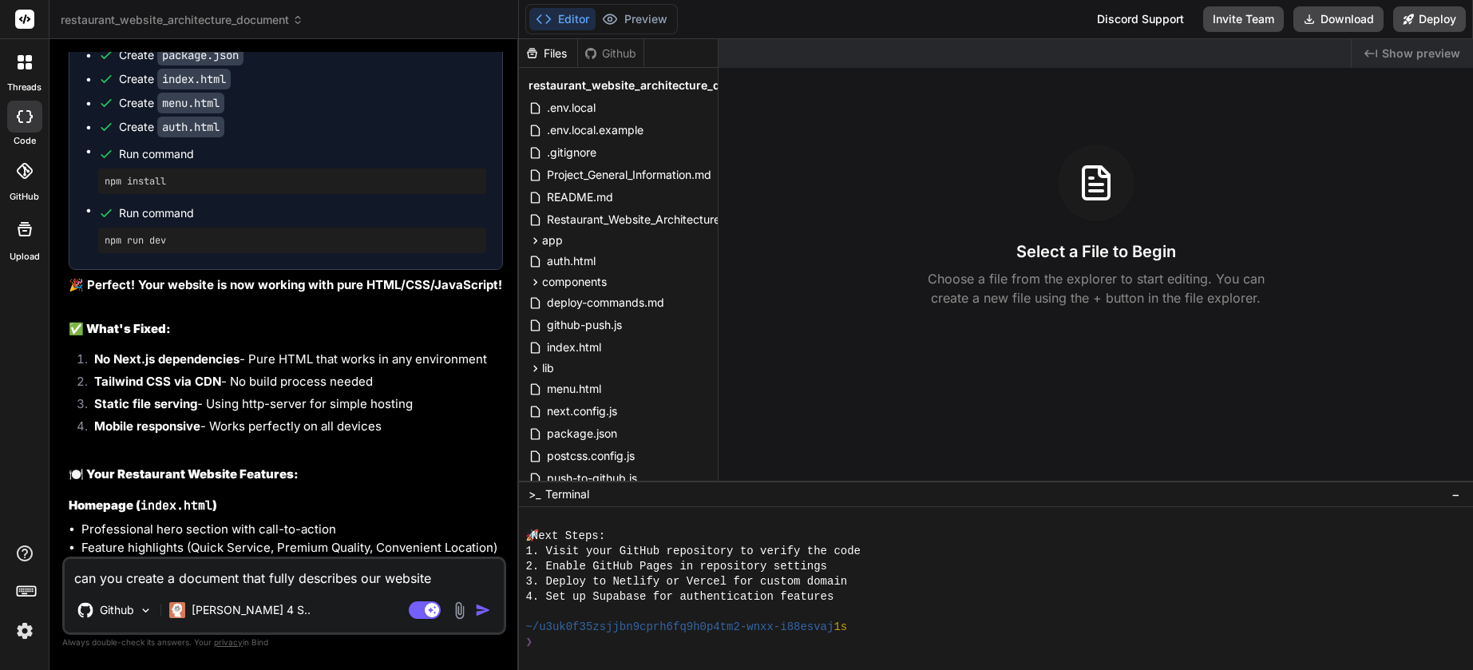
type textarea "x"
type textarea "can you create a document that fully describes our website p"
type textarea "x"
type textarea "can you create a document that fully describes our website pr"
type textarea "x"
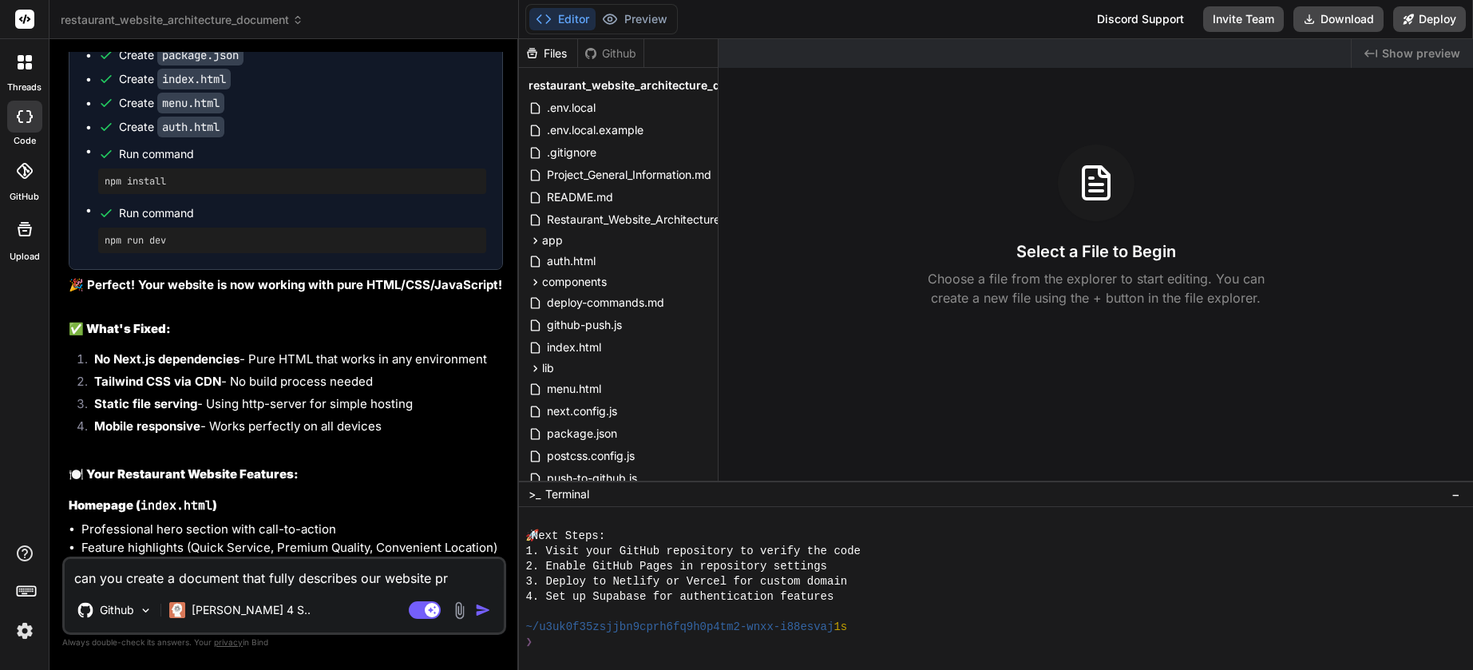
type textarea "can you create a document that fully describes our website pro"
type textarea "x"
type textarea "can you create a document that fully describes our website proj"
type textarea "x"
type textarea "can you create a document that fully describes our website proje"
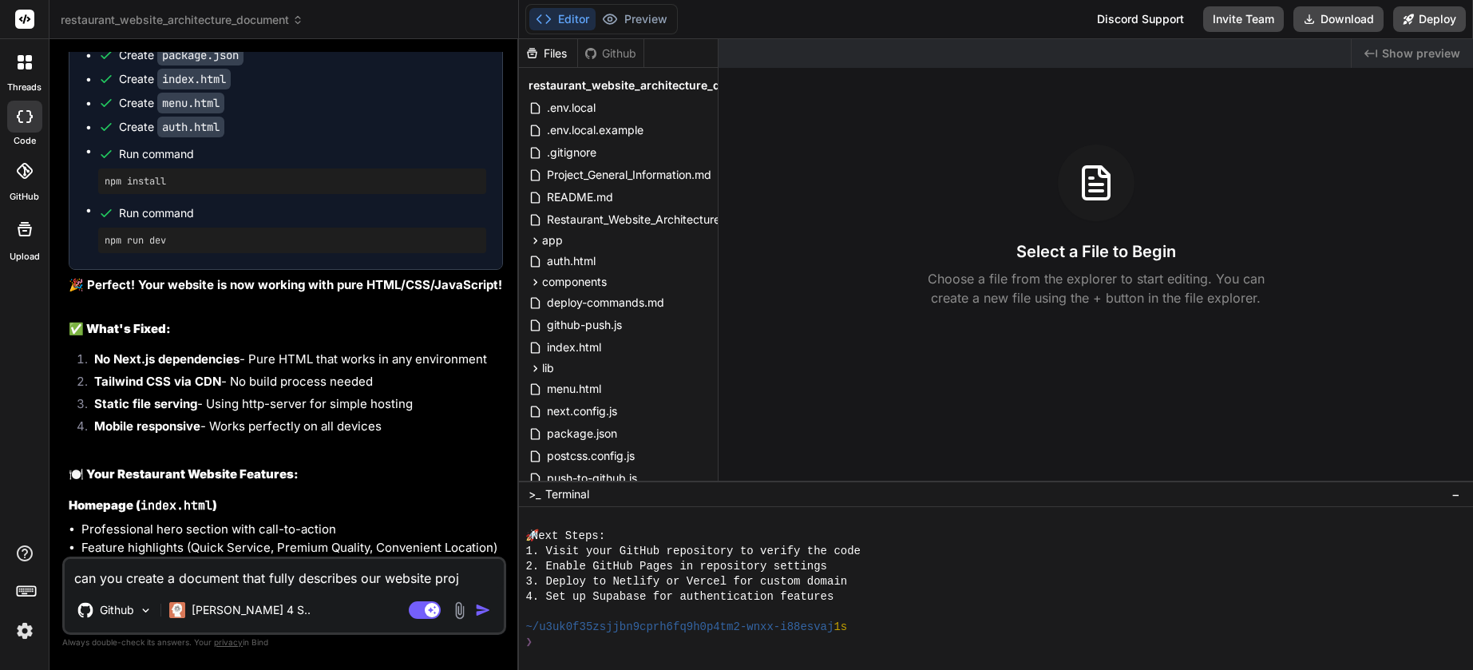
type textarea "x"
type textarea "can you create a document that fully describes our website projec"
type textarea "x"
type textarea "can you create a document that fully describes our website project"
type textarea "x"
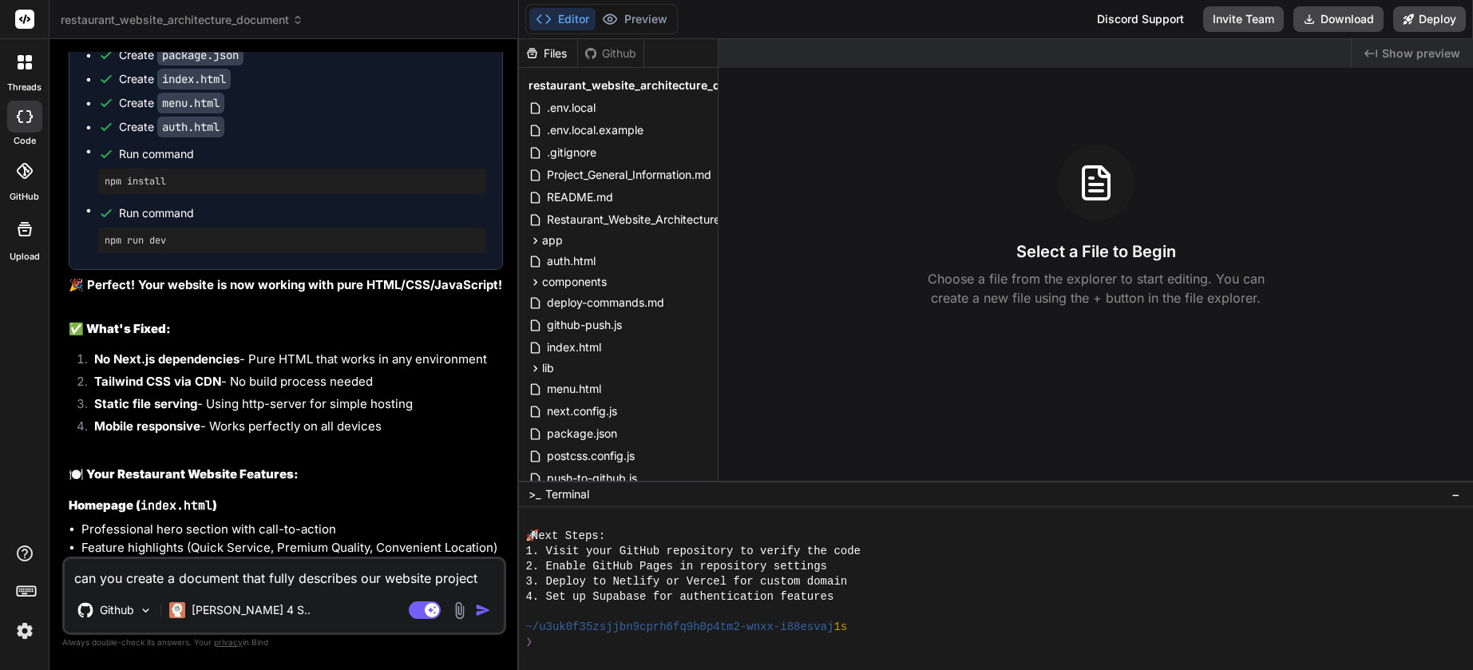
type textarea "can you create a document that fully describes our website project?"
type textarea "x"
type textarea "can you create a document that fully describes our website project?"
type textarea "x"
type textarea "can you create a document that fully describes our website project? i"
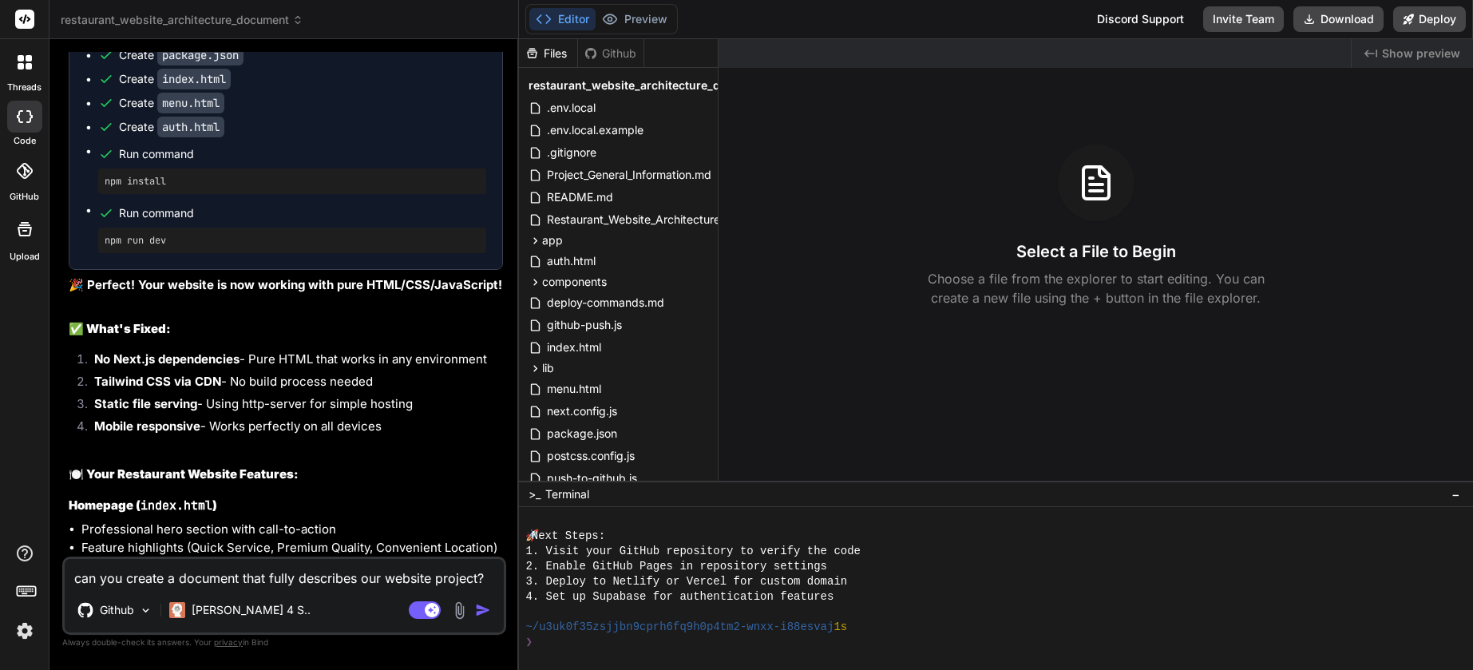
type textarea "x"
type textarea "can you create a document that fully describes our website project? in"
type textarea "x"
type textarea "can you create a document that fully describes our website project? inc"
type textarea "x"
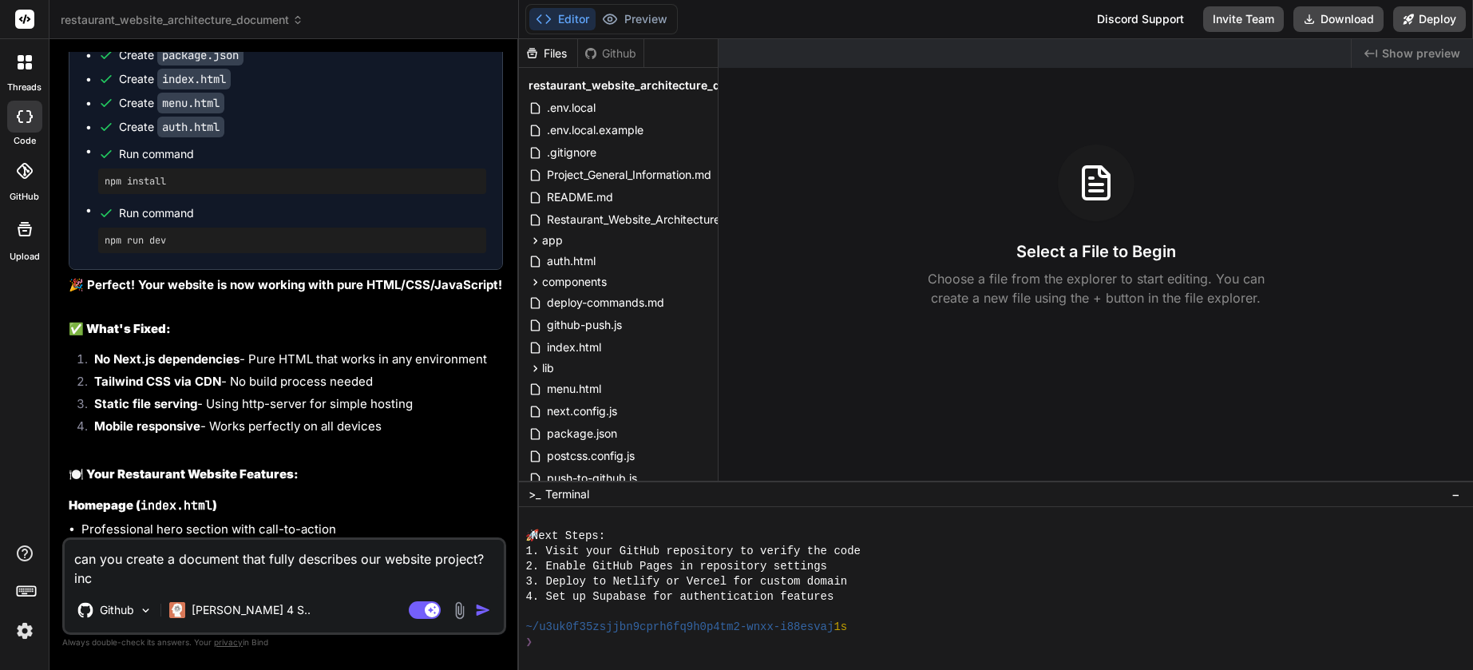
type textarea "can you create a document that fully describes our website project? incl"
type textarea "x"
type textarea "can you create a document that fully describes our website project? incli"
type textarea "x"
type textarea "can you create a document that fully describes our website project? incl"
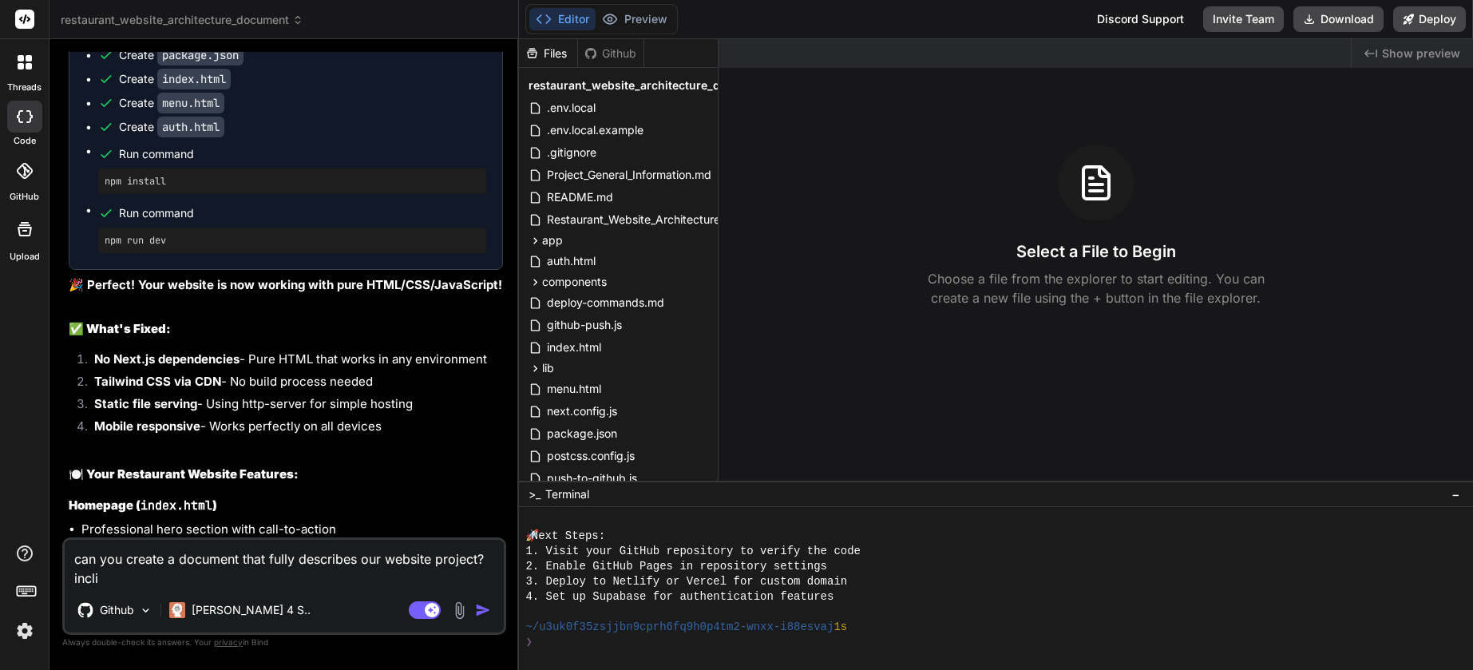
type textarea "x"
type textarea "can you create a document that fully describes our website project? inclu"
type textarea "x"
type textarea "can you create a document that fully describes our website project? inclus"
type textarea "x"
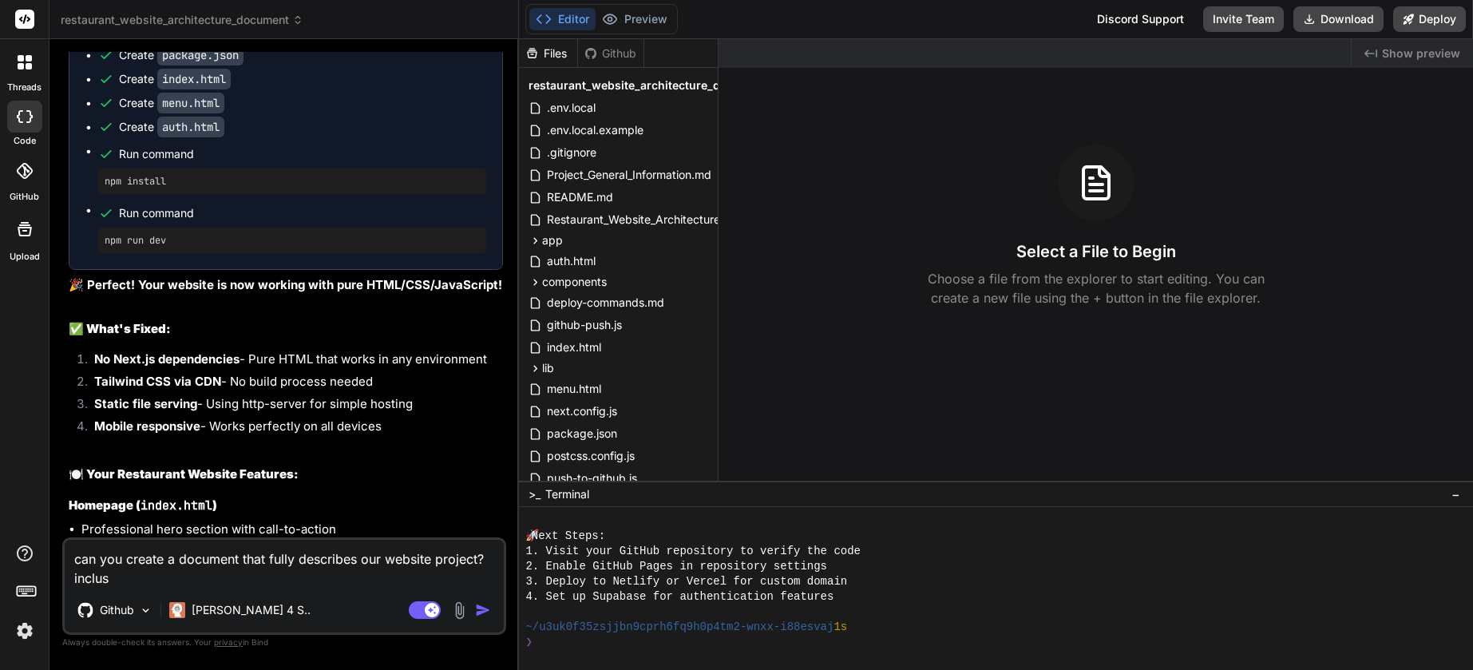
type textarea "can you create a document that fully describes our website project? inclusi"
type textarea "x"
type textarea "can you create a document that fully describes our website project? inclusin"
type textarea "x"
type textarea "can you create a document that fully describes our website project? inclusi"
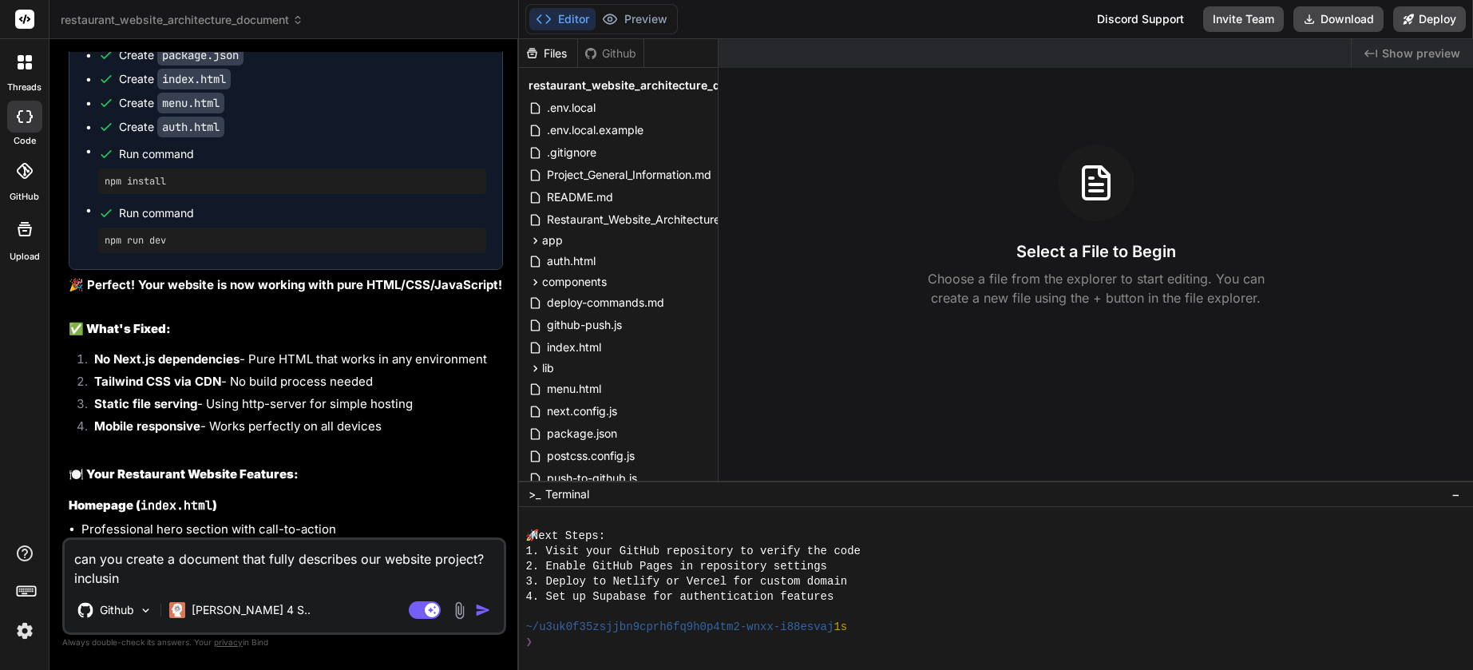
type textarea "x"
type textarea "can you create a document that fully describes our website project? inclus"
type textarea "x"
type textarea "can you create a document that fully describes our website project? inclu"
type textarea "x"
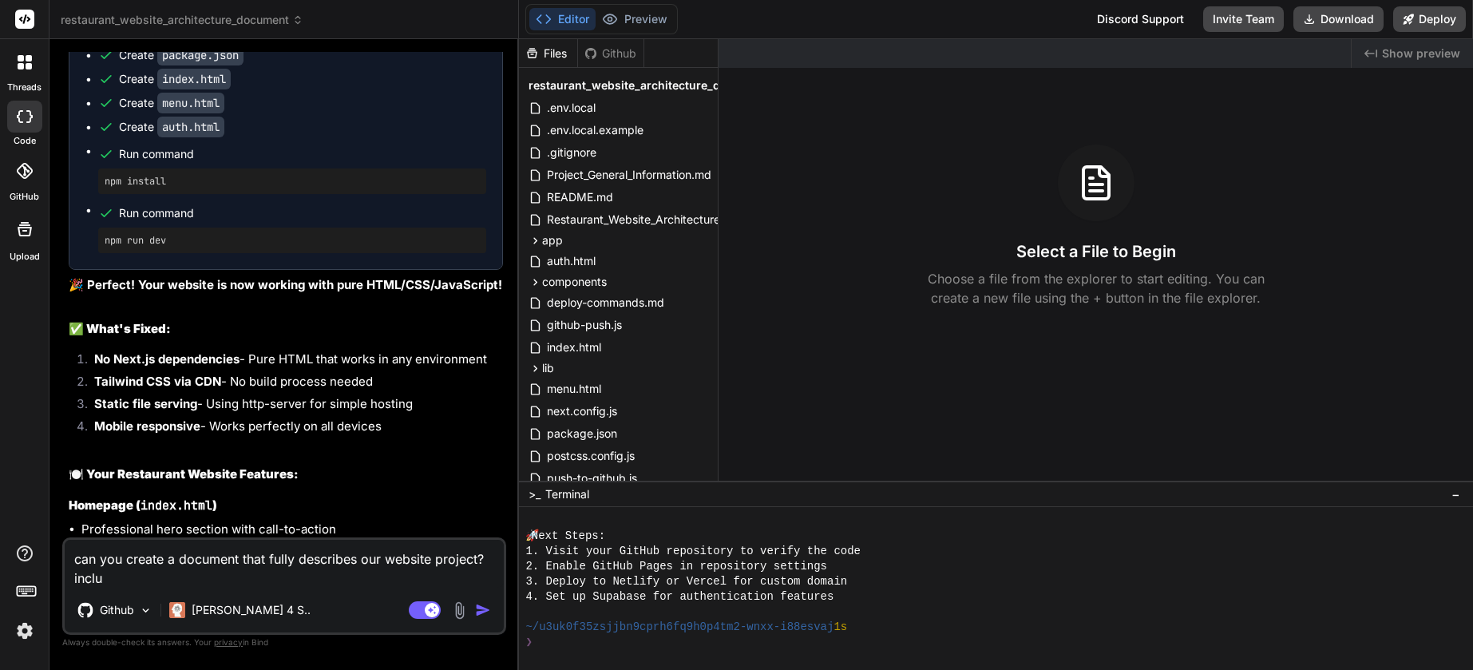
type textarea "can you create a document that fully describes our website project? includ"
type textarea "x"
type textarea "can you create a document that fully describes our website project? includi"
type textarea "x"
type textarea "can you create a document that fully describes our website project? includin"
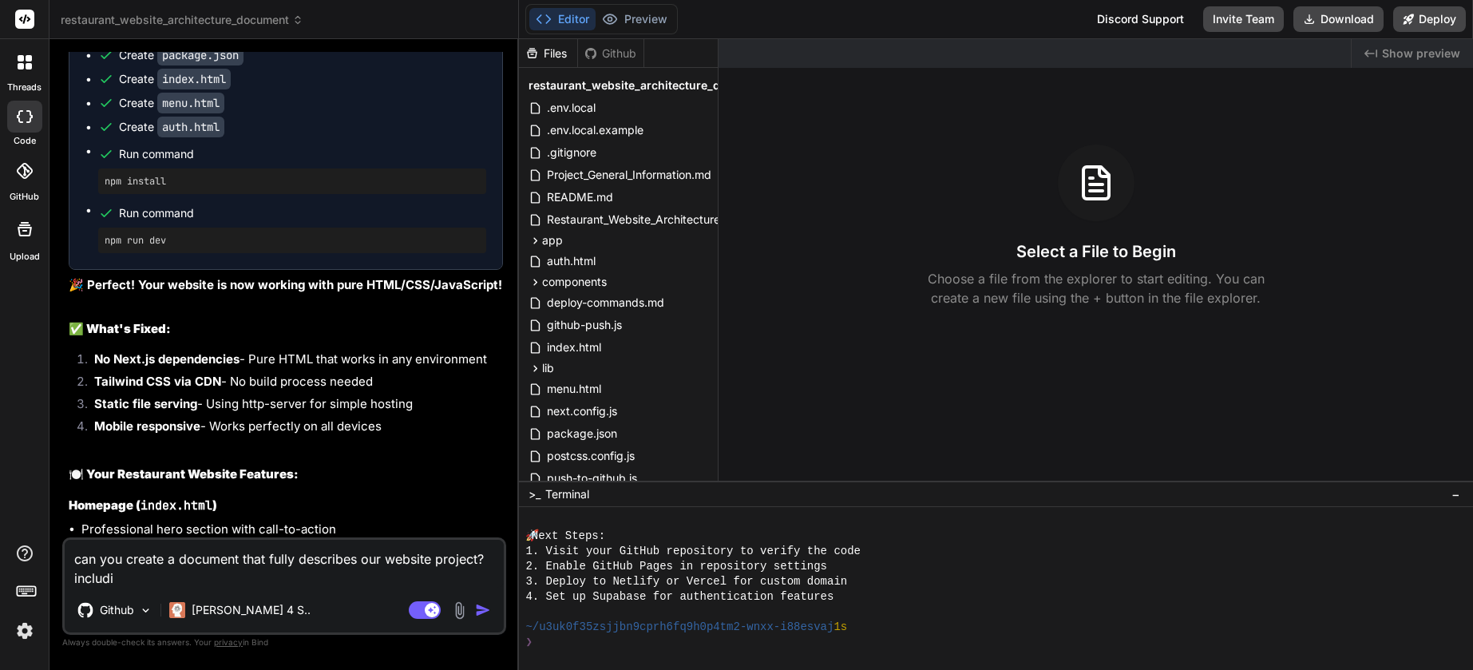
type textarea "x"
type textarea "can you create a document that fully describes our website project? including"
type textarea "x"
type textarea "can you create a document that fully describes our website project? including"
type textarea "x"
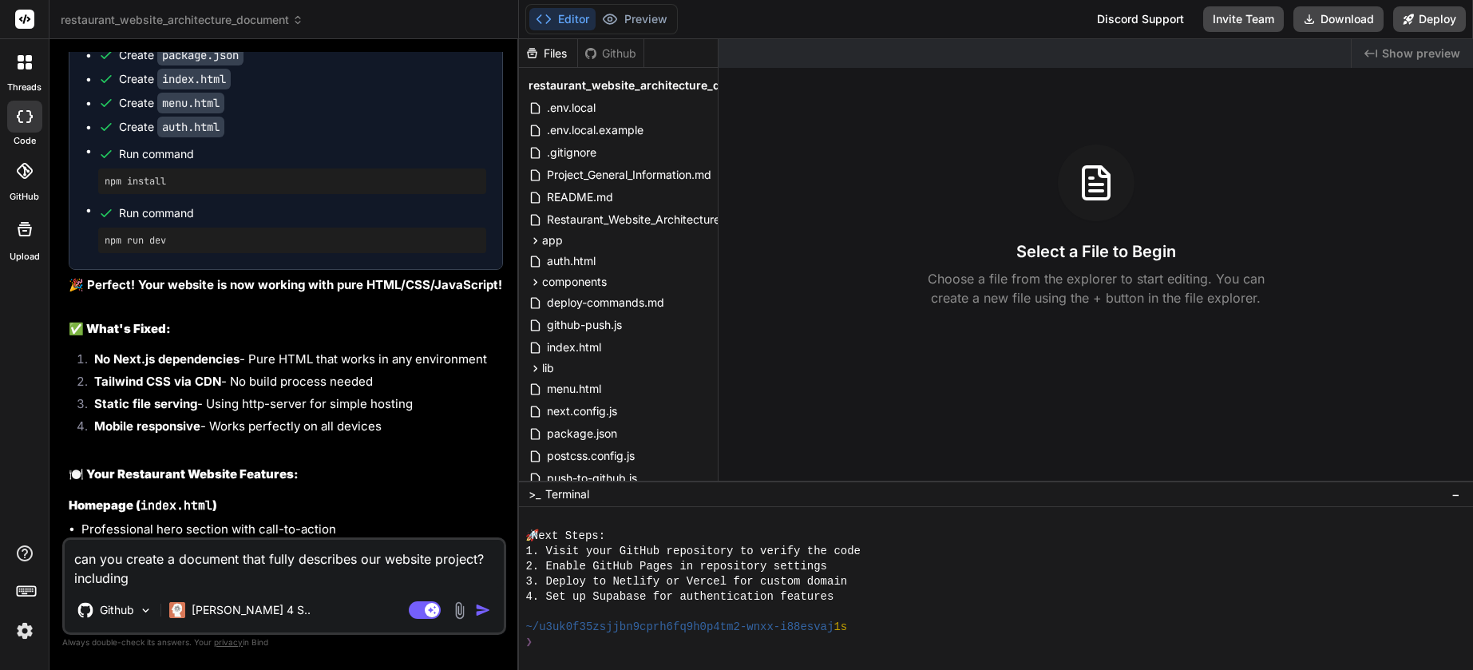
type textarea "can you create a document that fully describes our website project? including a"
type textarea "x"
type textarea "can you create a document that fully describes our website project? including al"
type textarea "x"
type textarea "can you create a document that fully describes our website project? including a…"
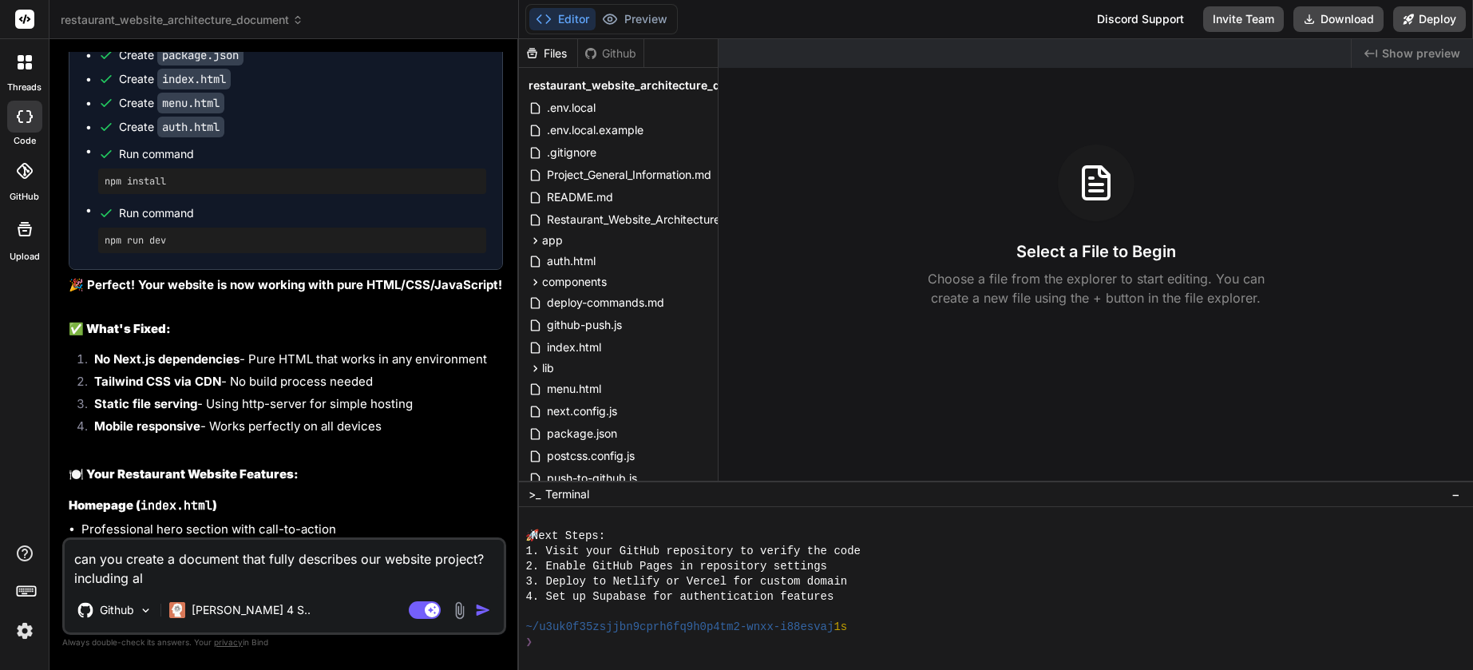
type textarea "x"
type textarea "can you create a document that fully describes our website project? including a…"
type textarea "x"
type textarea "can you create a document that fully describes our website project? including a…"
type textarea "x"
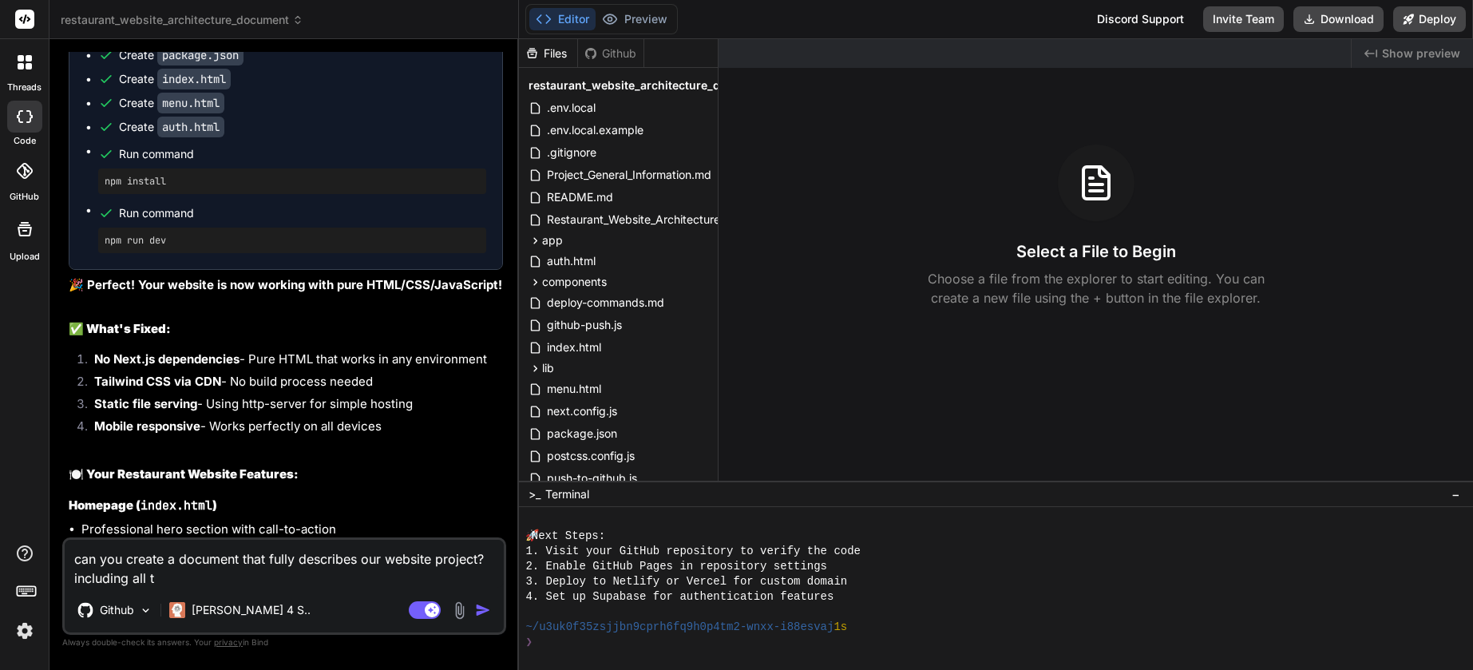
type textarea "can you create a document that fully describes our website project? including a…"
type textarea "x"
type textarea "can you create a document that fully describes our website project? including a…"
type textarea "x"
type textarea "can you create a document that fully describes our website project? including a…"
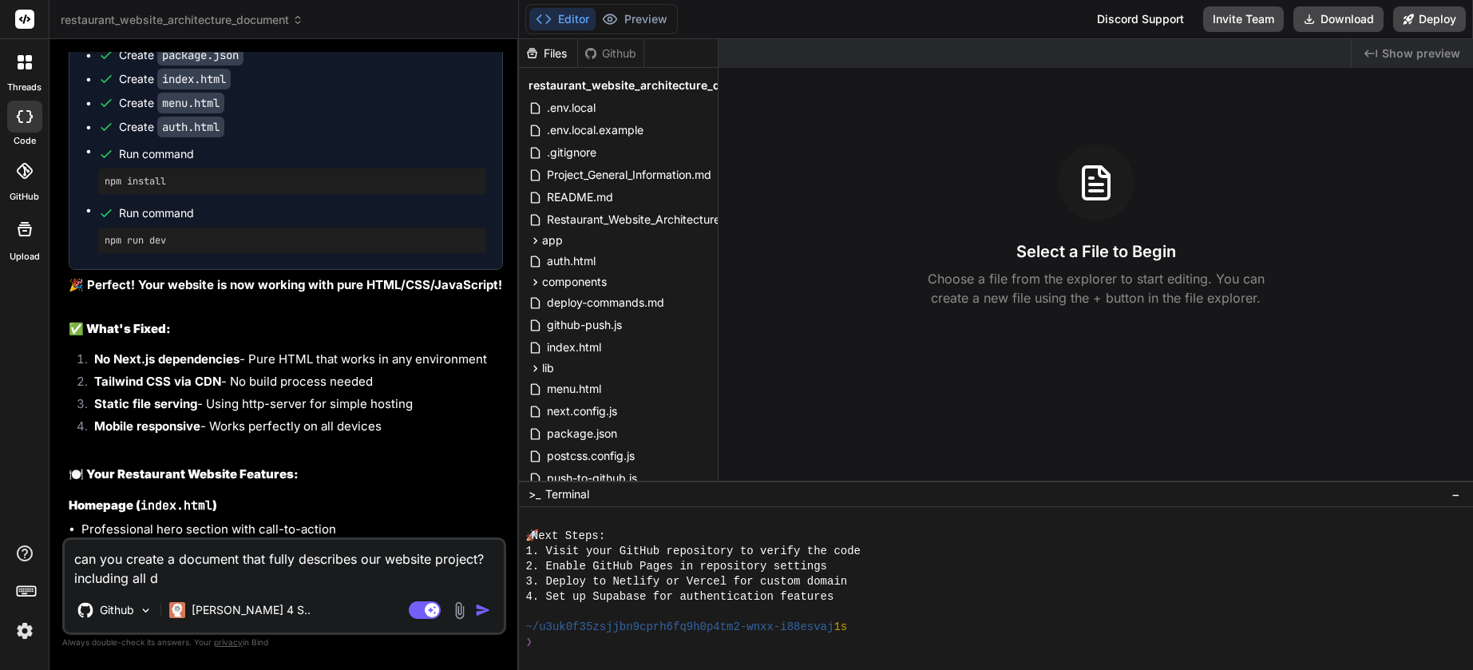
type textarea "x"
type textarea "can you create a document that fully describes our website project? including a…"
type textarea "x"
type textarea "can you create a document that fully describes our website project? including a…"
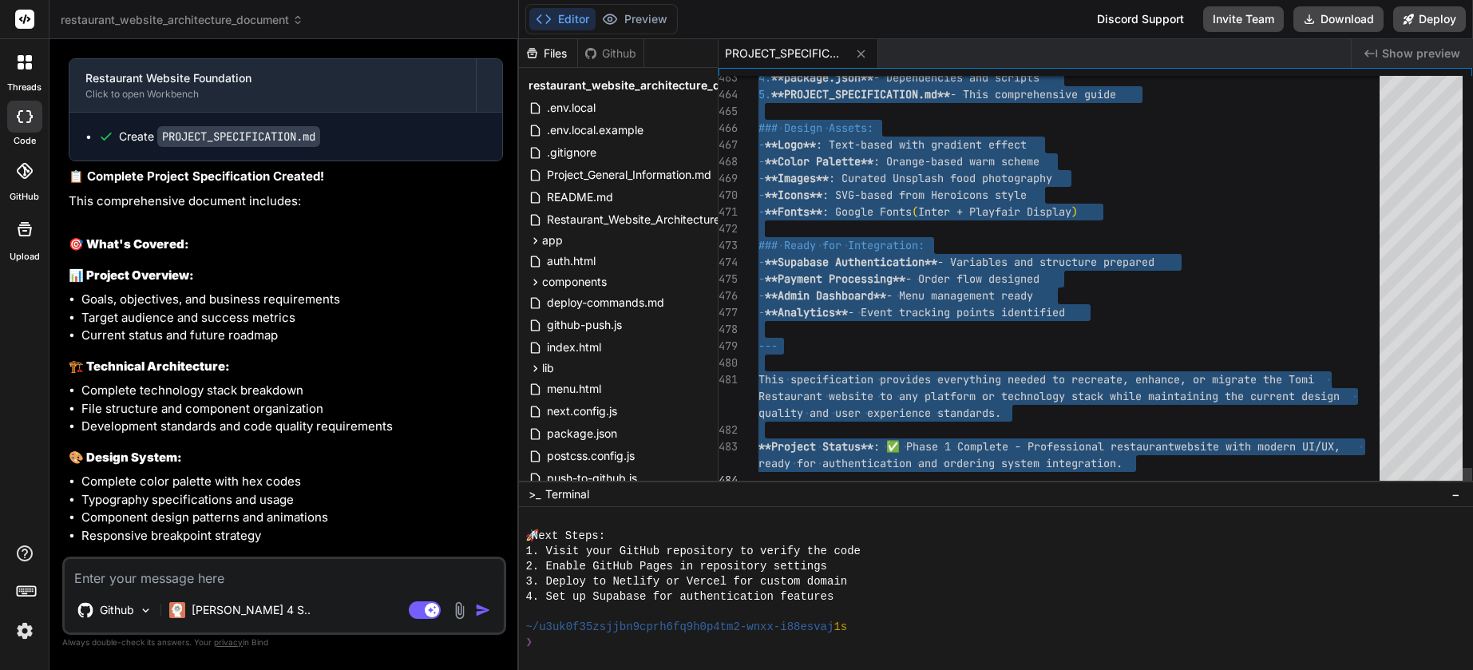
drag, startPoint x: 764, startPoint y: 102, endPoint x: 894, endPoint y: 656, distance: 568.4
